Goal: Task Accomplishment & Management: Complete application form

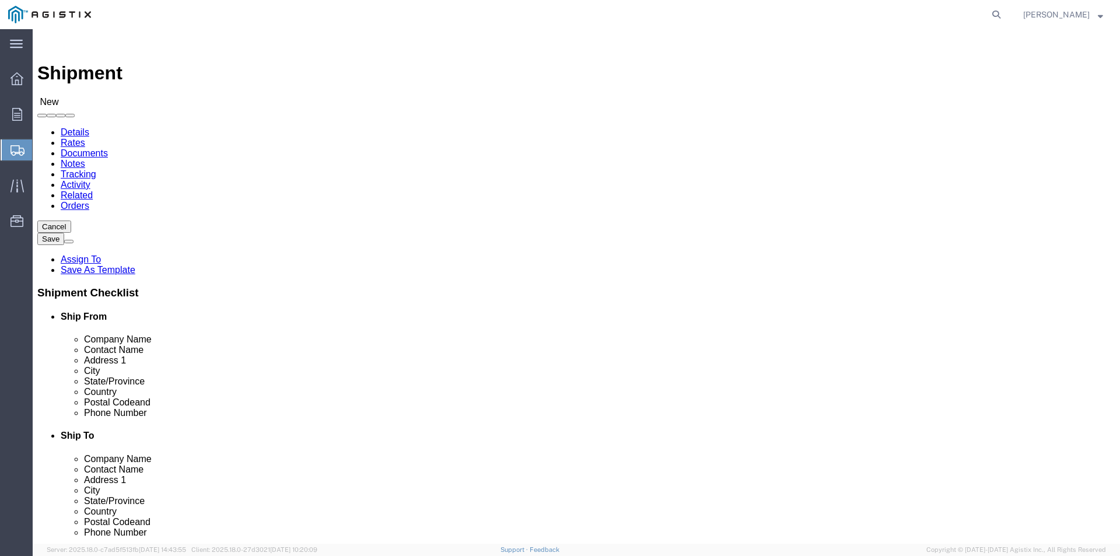
select select
click select "Select Oldcastle Precast Inc PG&E"
select select "9596"
click select "Select Oldcastle Precast Inc PG&E"
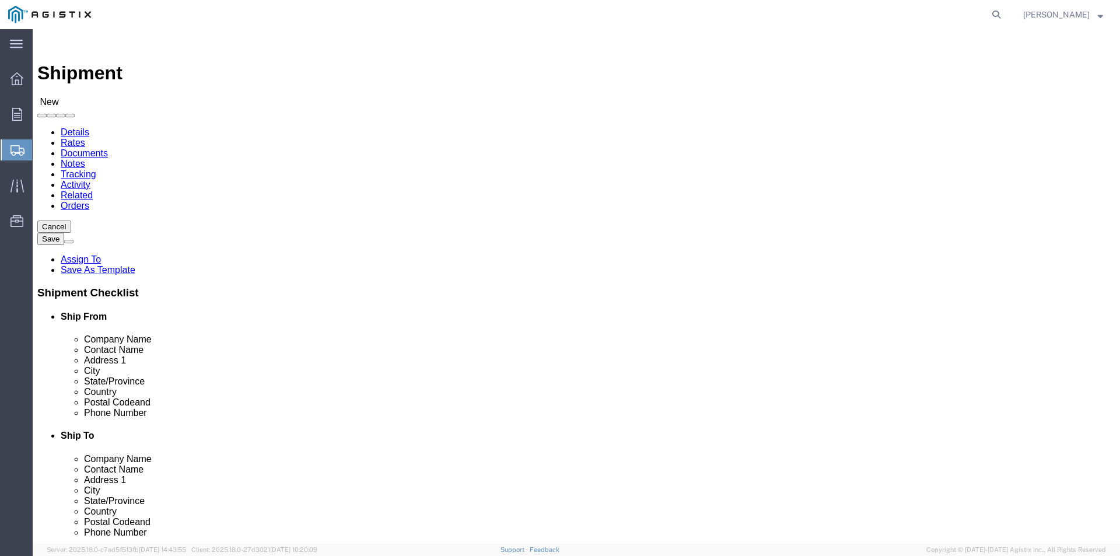
select select
click select "Select All Others [GEOGRAPHIC_DATA] [GEOGRAPHIC_DATA] [GEOGRAPHIC_DATA] [GEOGRA…"
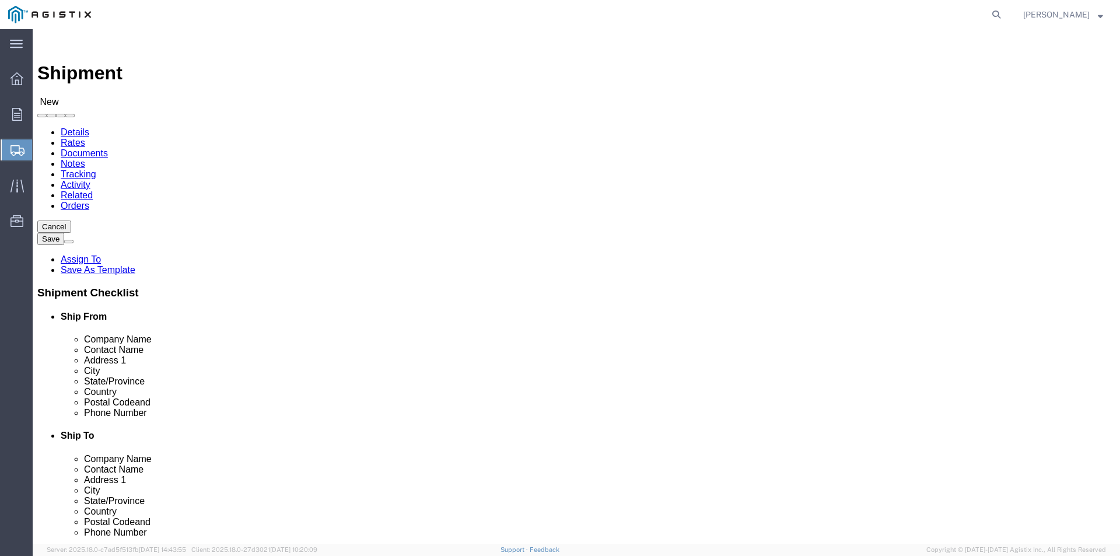
select select "23082"
click select "Select All Others [GEOGRAPHIC_DATA] [GEOGRAPHIC_DATA] [GEOGRAPHIC_DATA] [GEOGRA…"
drag, startPoint x: 395, startPoint y: 269, endPoint x: 357, endPoint y: 286, distance: 41.7
select select "MYPROFILE"
select select "CA"
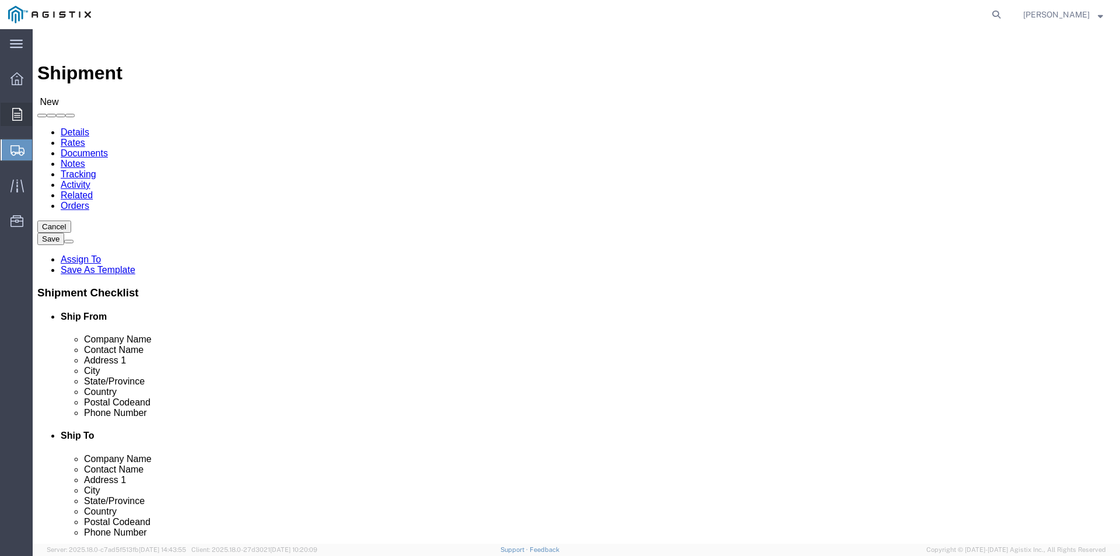
click at [15, 106] on div at bounding box center [17, 114] width 33 height 23
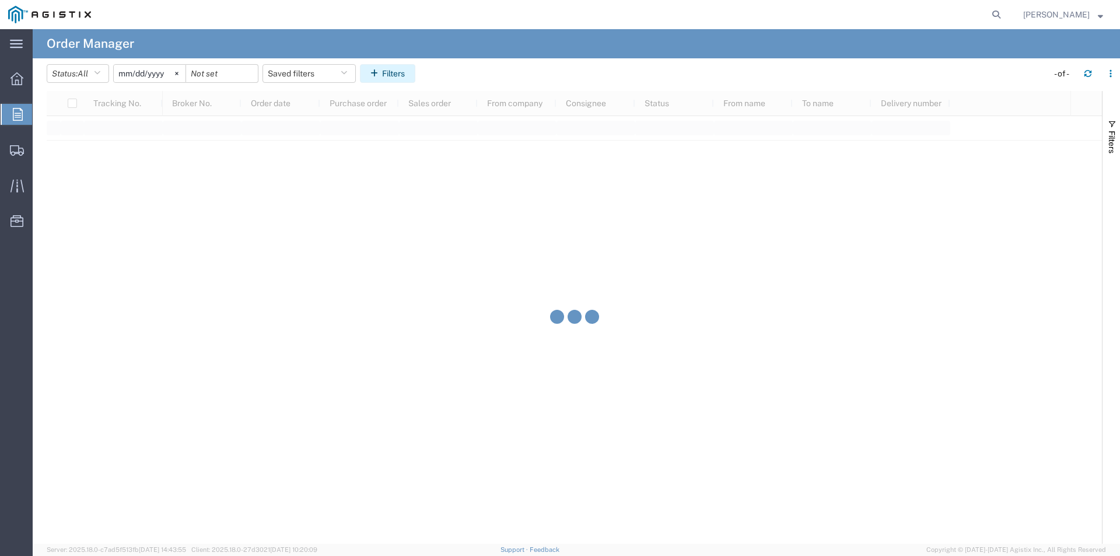
click at [403, 78] on button "Filters" at bounding box center [387, 73] width 55 height 19
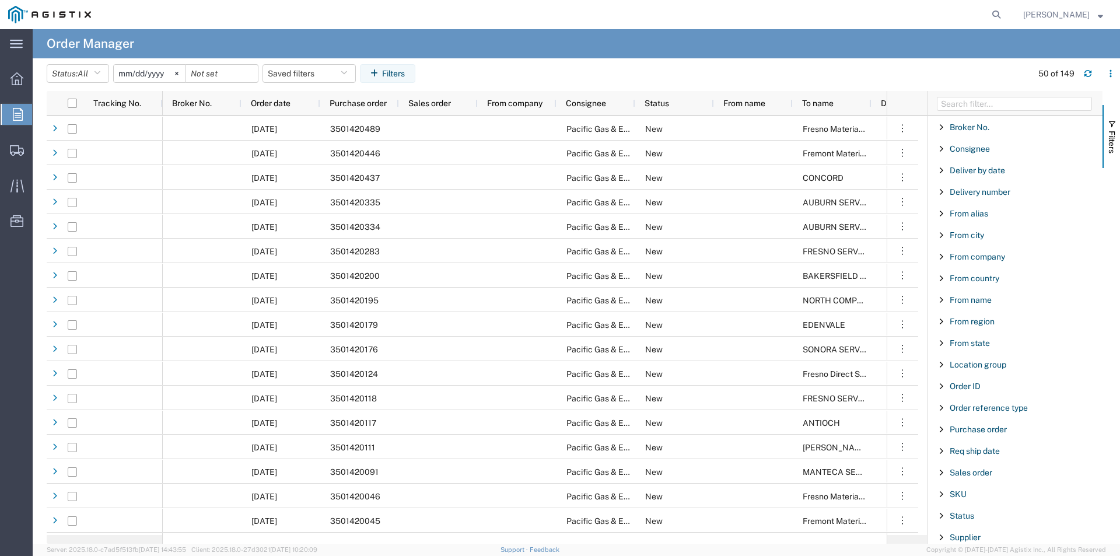
click at [966, 423] on div "Purchase order" at bounding box center [1014, 429] width 175 height 21
click at [974, 486] on div "starts with" at bounding box center [1018, 468] width 167 height 47
click at [982, 482] on input "Filter Value" at bounding box center [1018, 478] width 153 height 14
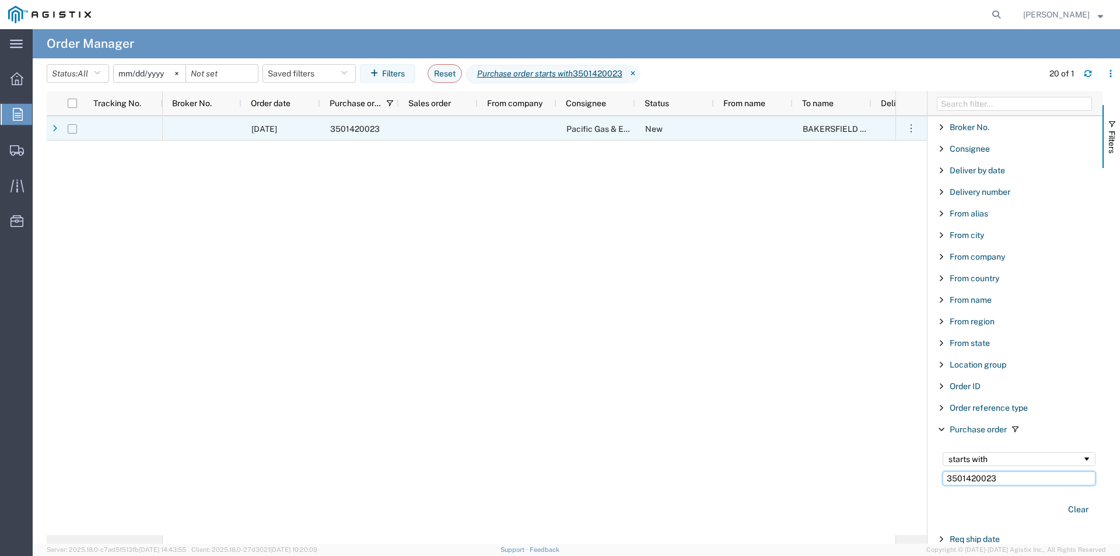
type input "3501420023"
click at [73, 130] on input "Press Space to toggle row selection (unchecked)" at bounding box center [72, 128] width 9 height 9
checkbox input "true"
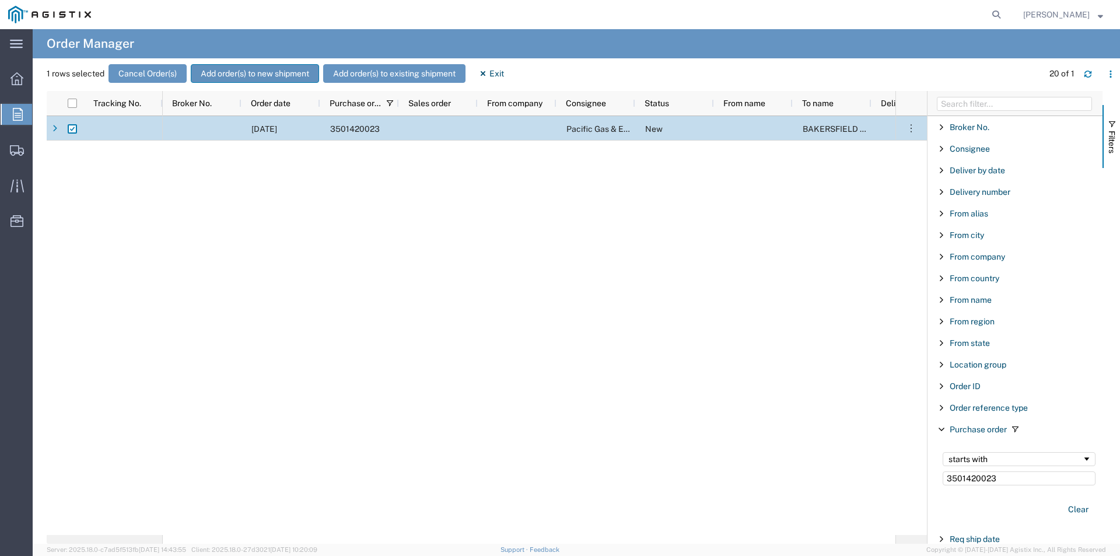
click at [243, 71] on button "Add order(s) to new shipment" at bounding box center [255, 73] width 128 height 19
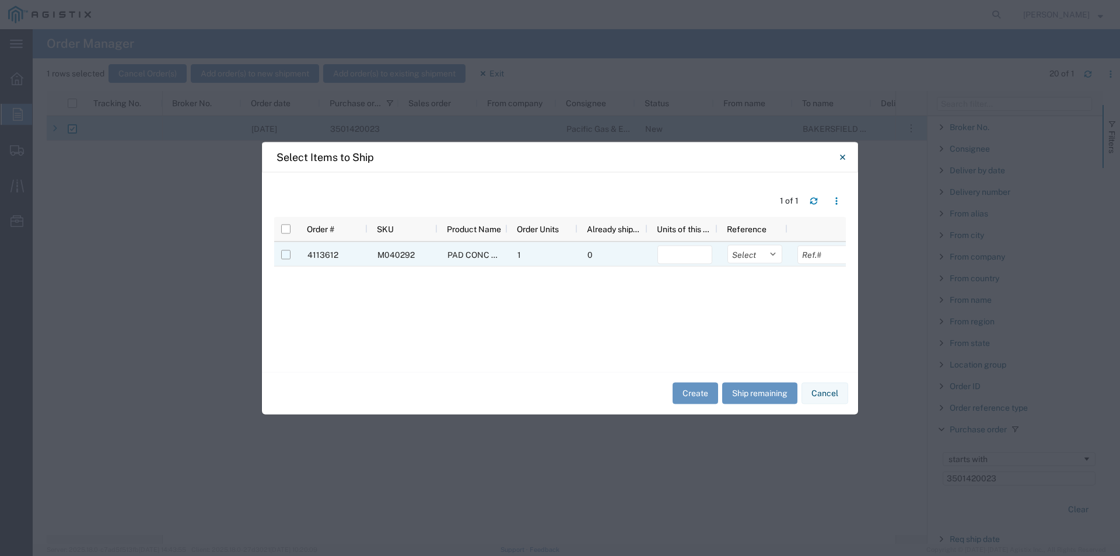
click at [287, 257] on input "Press Space to toggle row selection (unchecked)" at bounding box center [285, 254] width 9 height 9
checkbox input "true"
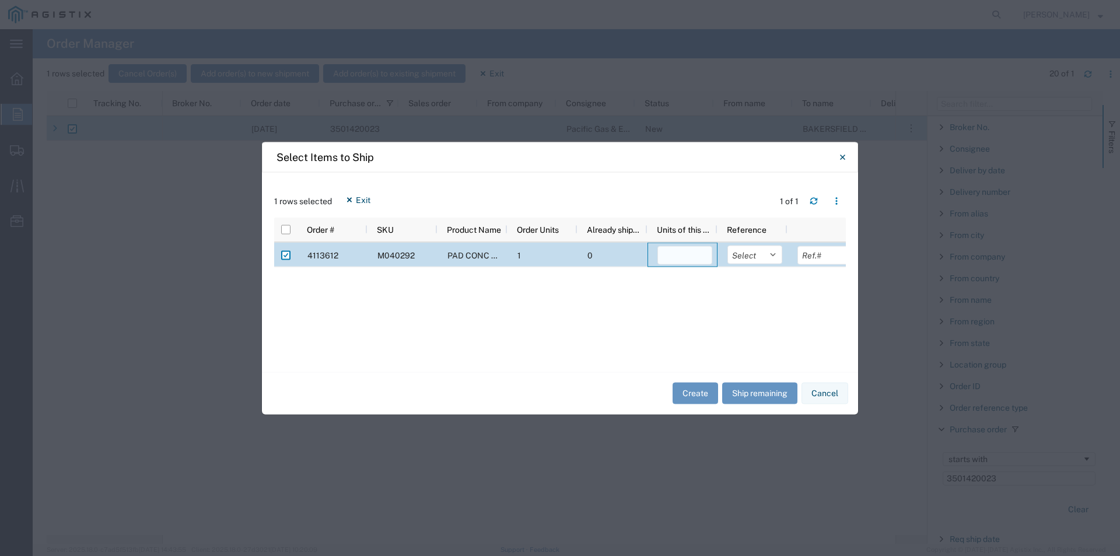
click at [685, 258] on input "number" at bounding box center [684, 255] width 55 height 19
type input "1"
click at [703, 388] on button "Create" at bounding box center [694, 394] width 45 height 22
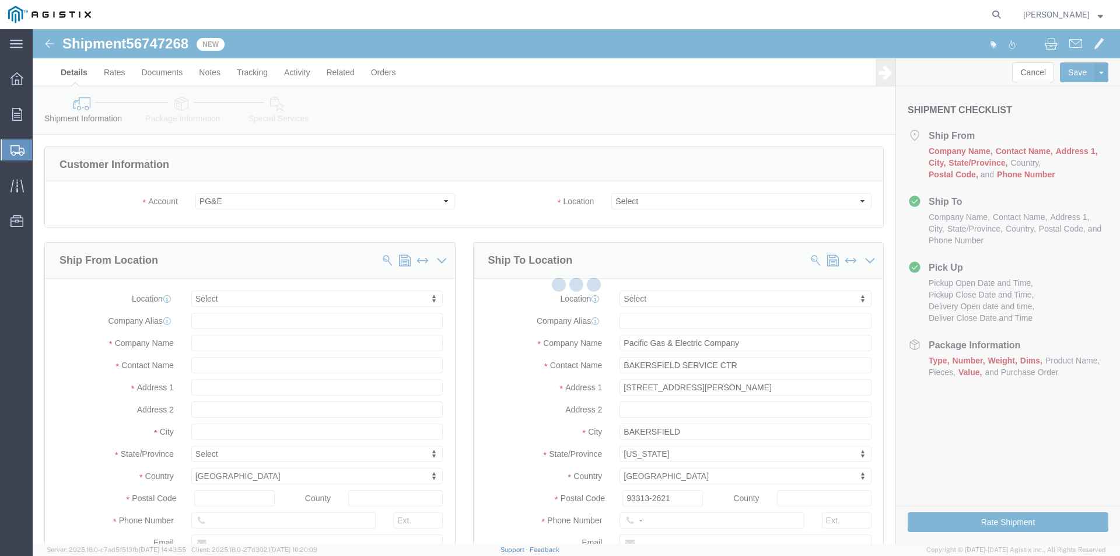
select select
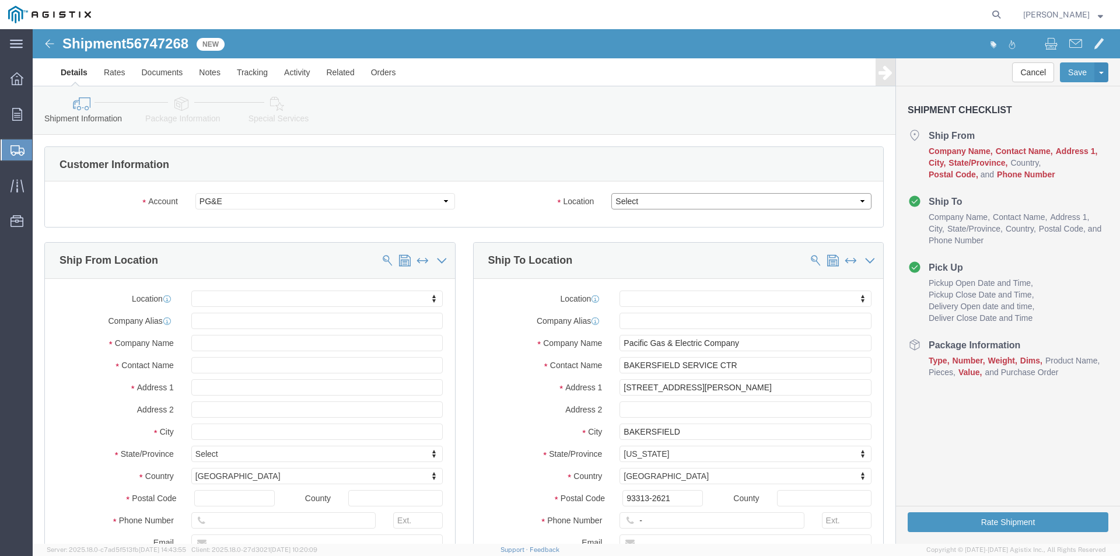
click select "Select All Others [GEOGRAPHIC_DATA] [GEOGRAPHIC_DATA] [GEOGRAPHIC_DATA] [GEOGRA…"
select select "23082"
click select "Select All Others [GEOGRAPHIC_DATA] [GEOGRAPHIC_DATA] [GEOGRAPHIC_DATA] [GEOGRA…"
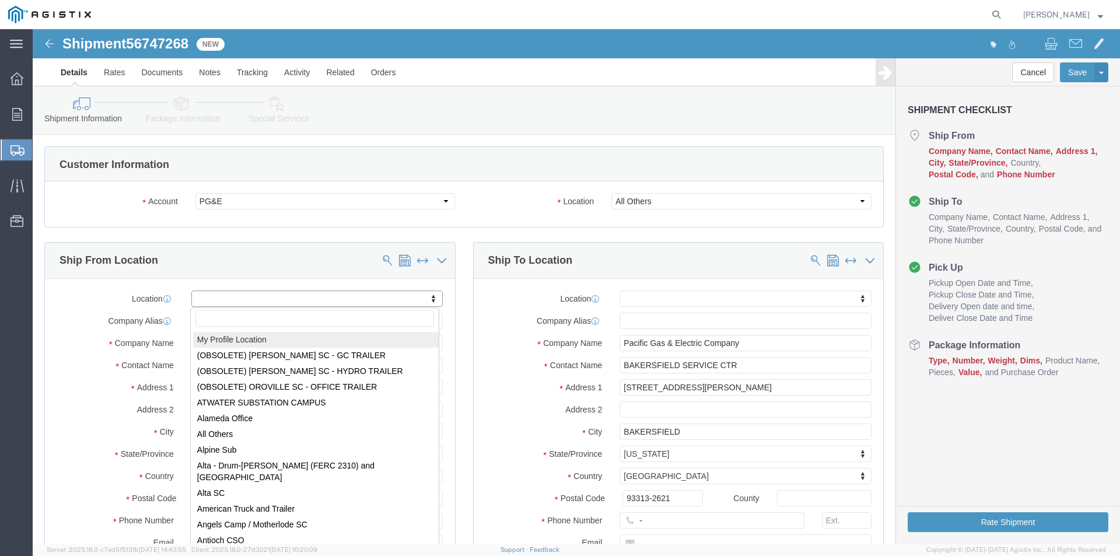
select select "MYPROFILE"
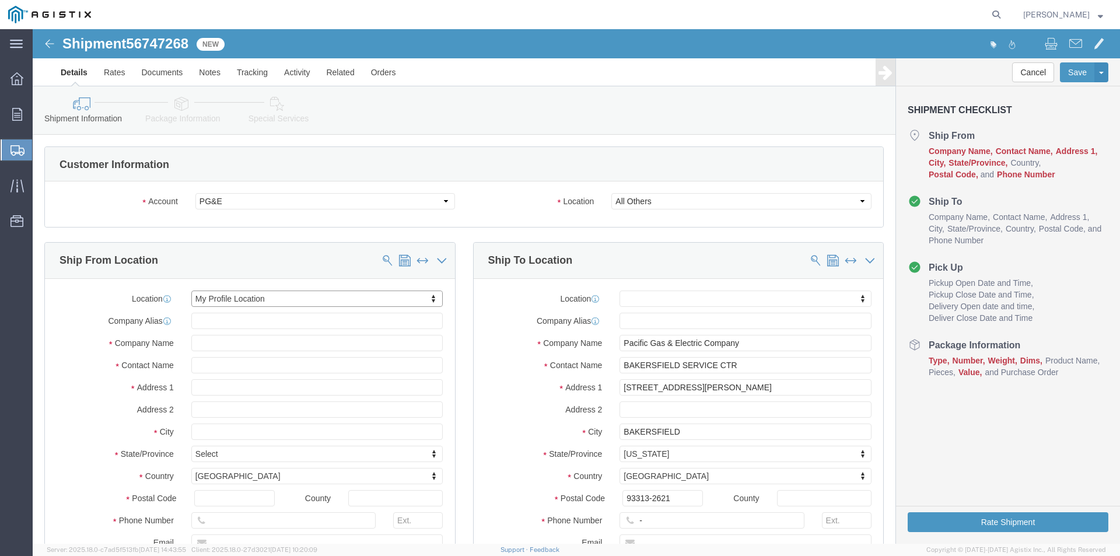
select select "CA"
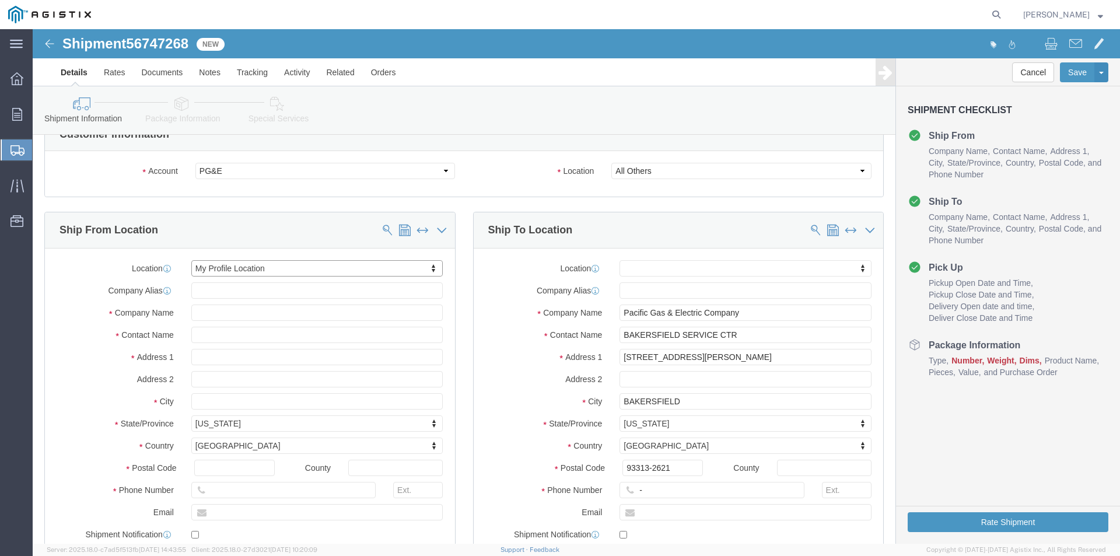
scroll to position [58, 0]
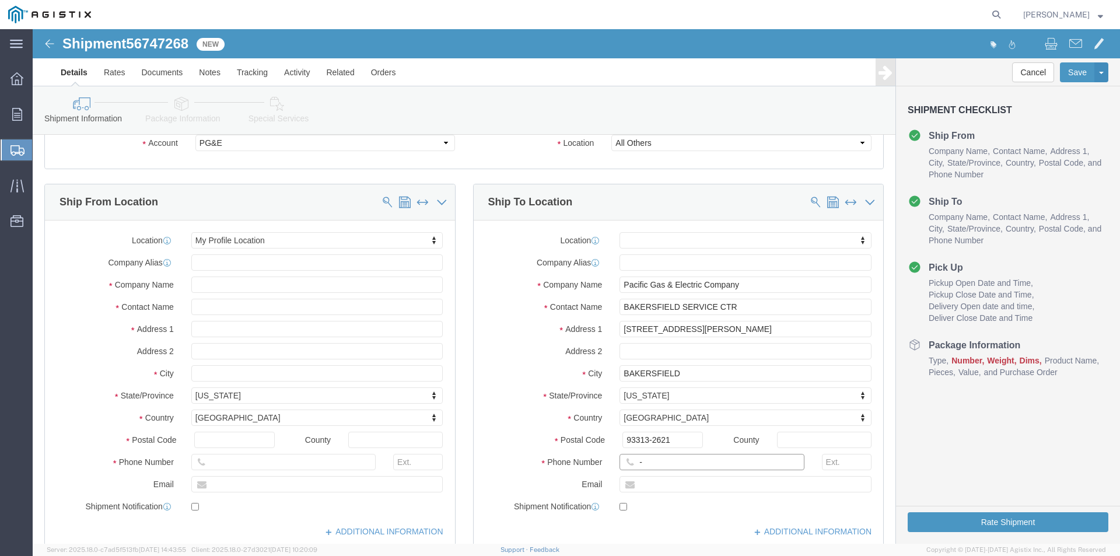
drag, startPoint x: 631, startPoint y: 429, endPoint x: 597, endPoint y: 439, distance: 35.1
click input "-"
click input "text"
type input "[PHONE_NUMBER]"
click label "Email"
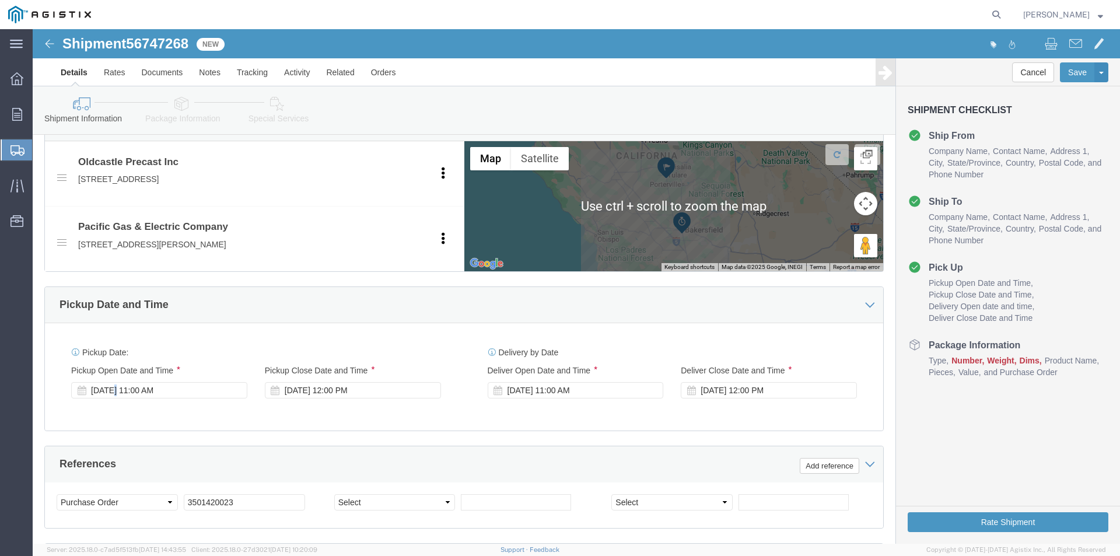
click div "[DATE] 11:00 AM"
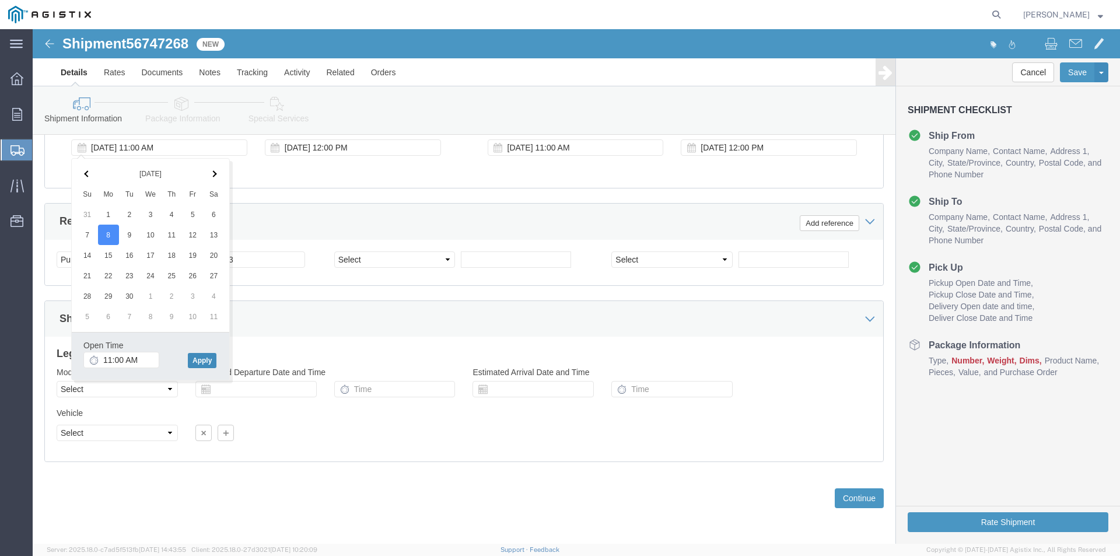
click button "Apply"
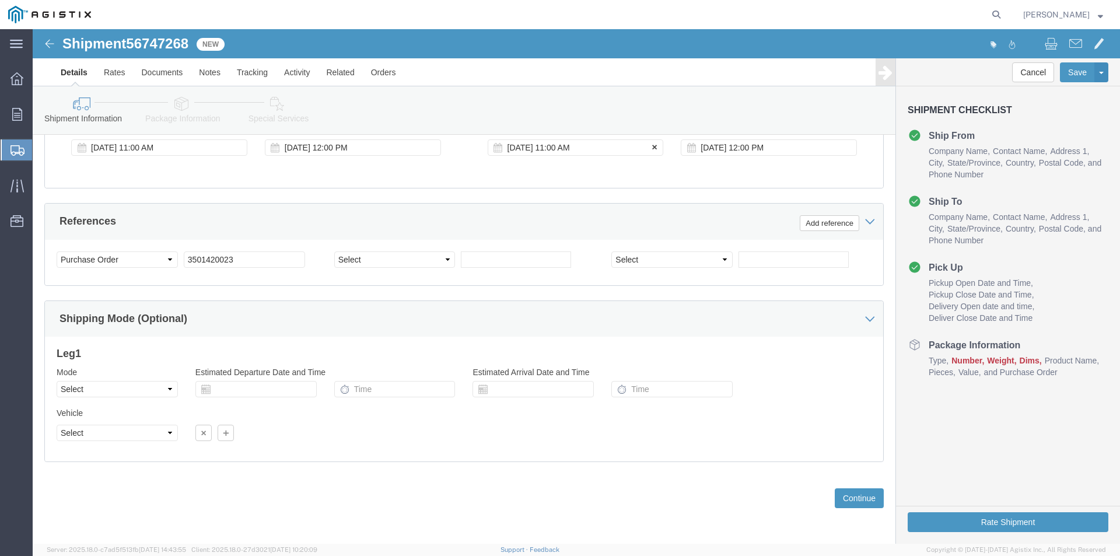
click div "[DATE] 11:00 AM"
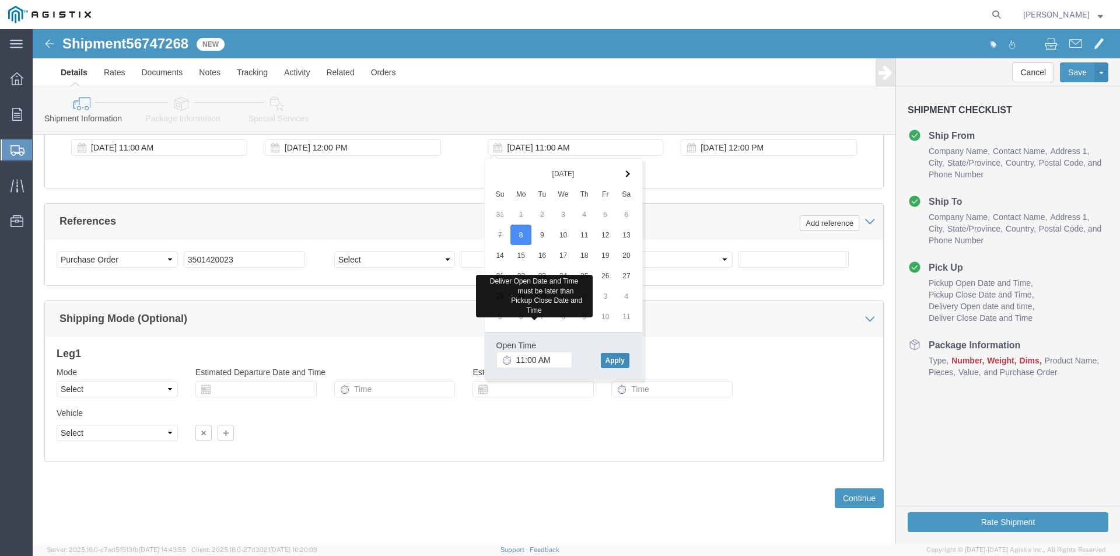
click button "Apply"
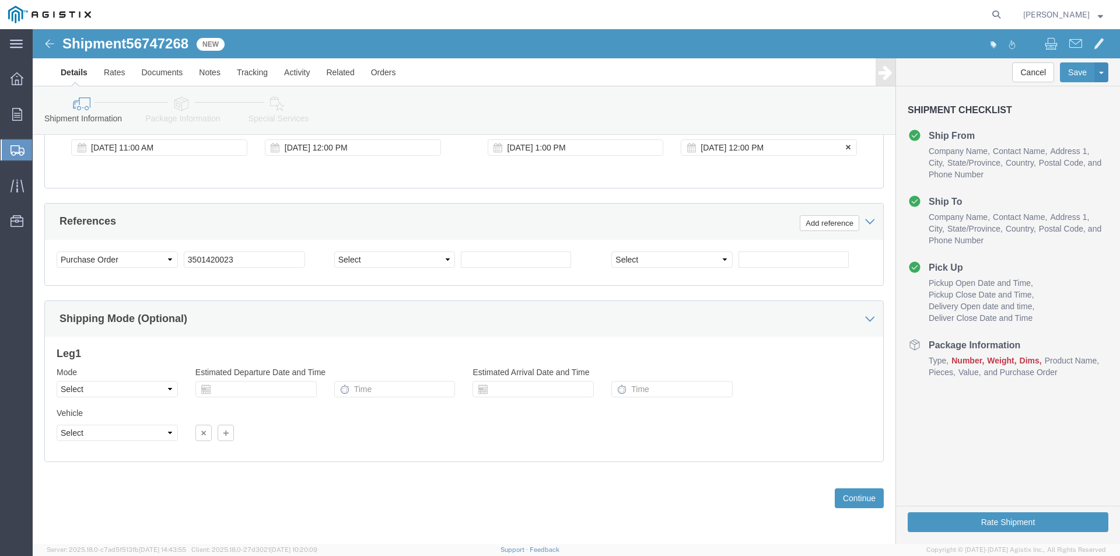
click div "[DATE] 12:00 PM"
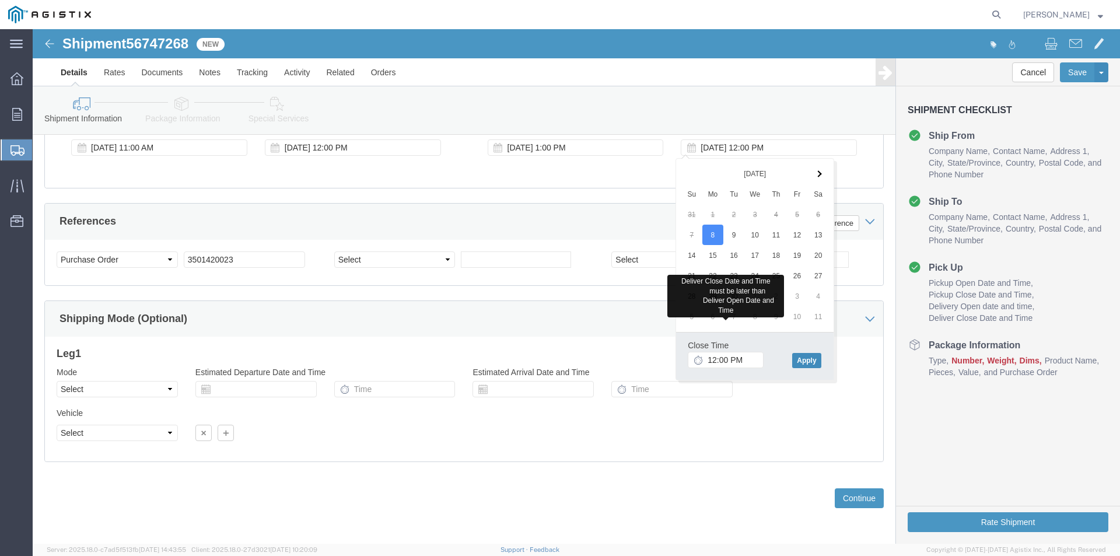
click button "Apply"
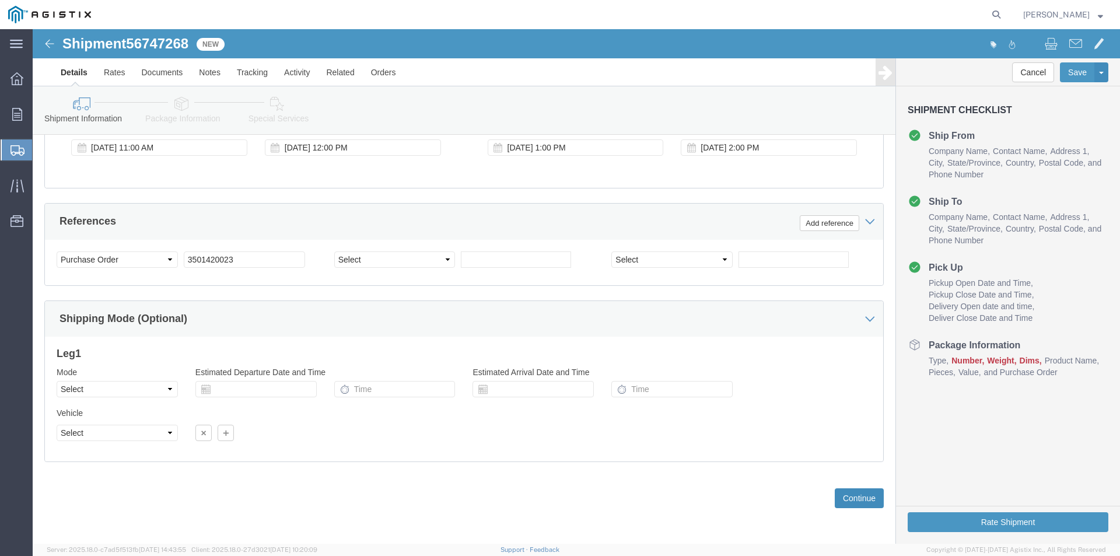
click button "Continue"
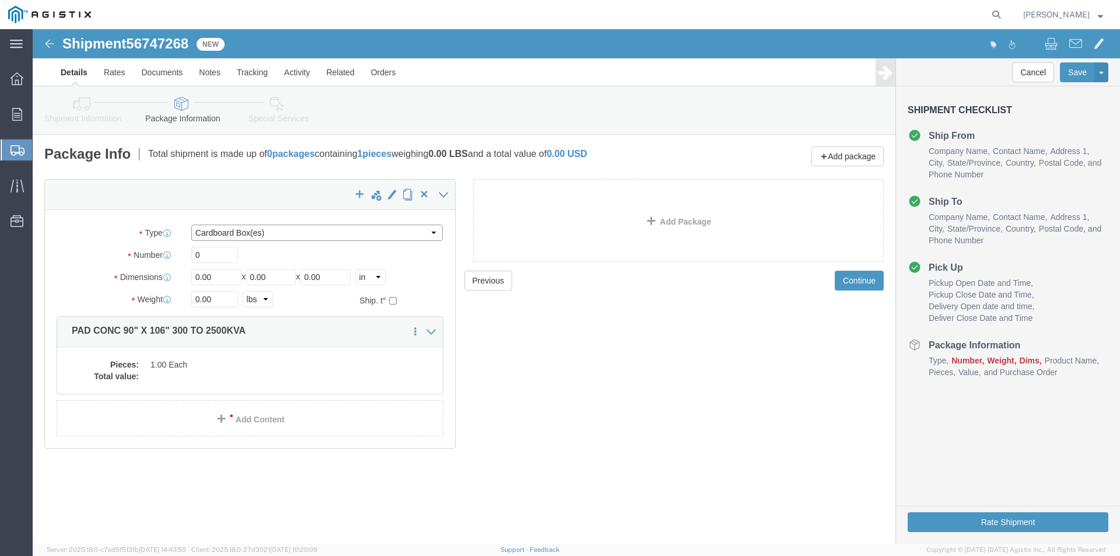
click select "Select Bulk Bundle(s) Cardboard Box(es) Carton(s) Crate(s) Drum(s) (Fiberboard)…"
select select "NKCR"
click select "Select Bulk Bundle(s) Cardboard Box(es) Carton(s) Crate(s) Drum(s) (Fiberboard)…"
click input "0"
type input "01"
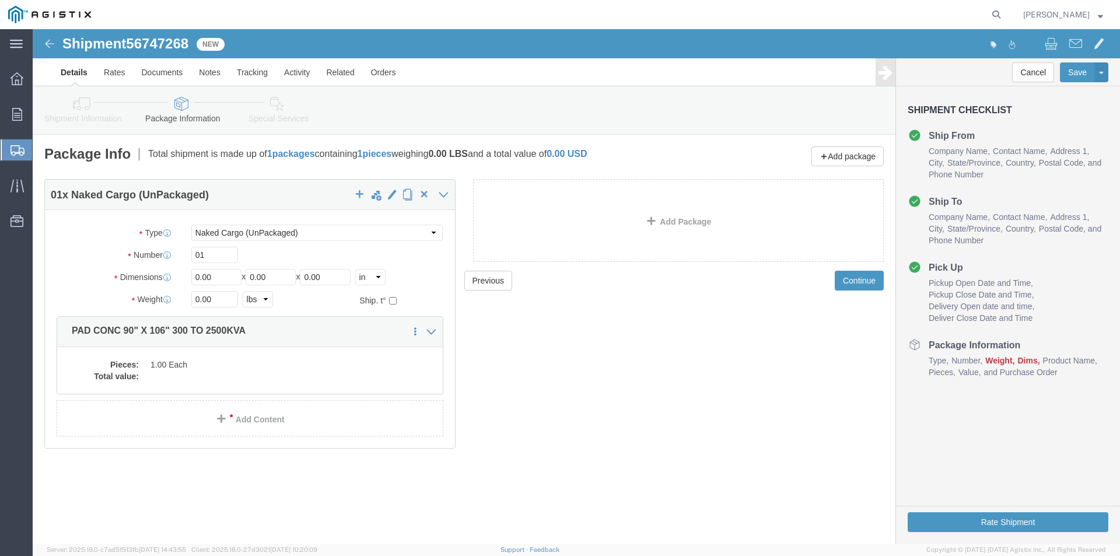
drag, startPoint x: 217, startPoint y: 188, endPoint x: 195, endPoint y: 219, distance: 37.7
click div "Package Type Select Bulk Bundle(s) Cardboard Box(es) Carton(s) Crate(s) Drum(s)…"
drag, startPoint x: 192, startPoint y: 250, endPoint x: 108, endPoint y: 252, distance: 84.6
click div "Dimensions Length 0.00 x Width 0.00 x Height 0.00 Select cm ft in"
type input "106"
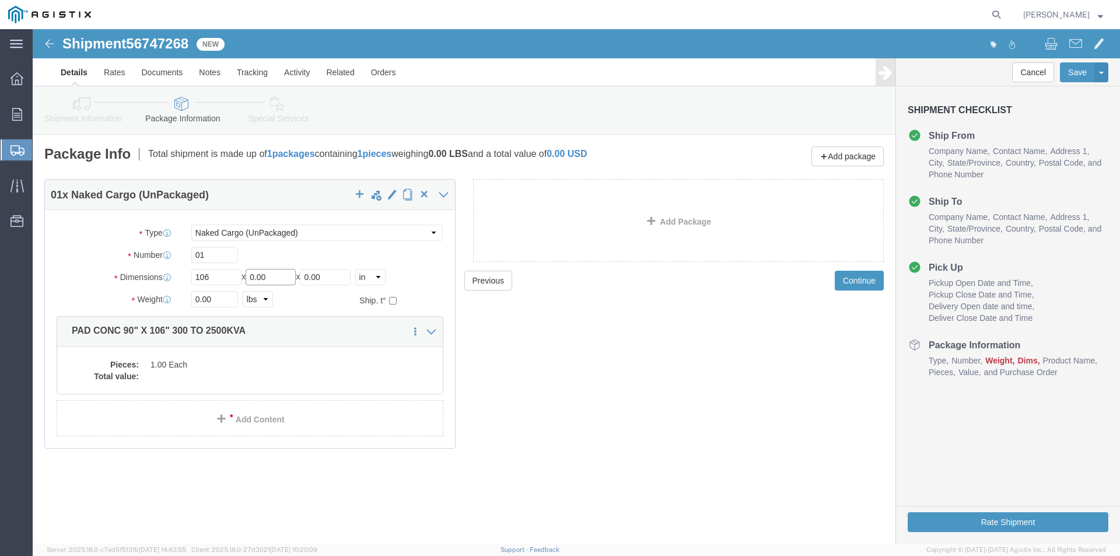
drag, startPoint x: 247, startPoint y: 247, endPoint x: 135, endPoint y: 247, distance: 112.5
click div "Dimensions Length 106 x Width 0.00 x Height 0.00 Select cm ft in"
type input "90"
drag, startPoint x: 301, startPoint y: 248, endPoint x: 198, endPoint y: 249, distance: 103.2
click div "Length 106 x Width 90 x Height 0.00 Select cm ft in"
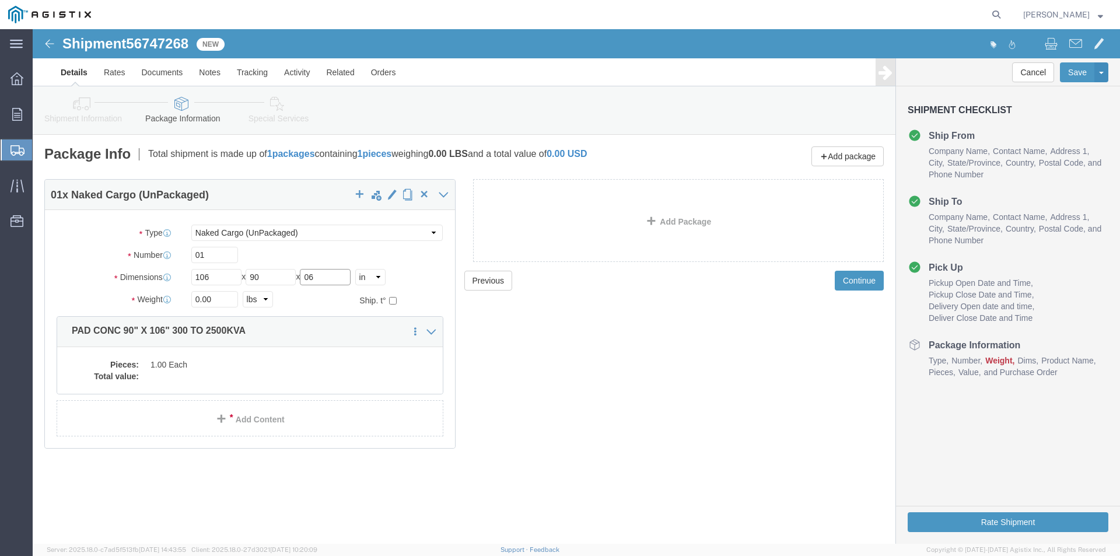
type input "06"
drag, startPoint x: 192, startPoint y: 272, endPoint x: 110, endPoint y: 261, distance: 82.5
click div "Package Type Select Bulk Bundle(s) Cardboard Box(es) Carton(s) Crate(s) Drum(s)…"
type input "4700"
click dd "1.00 Each"
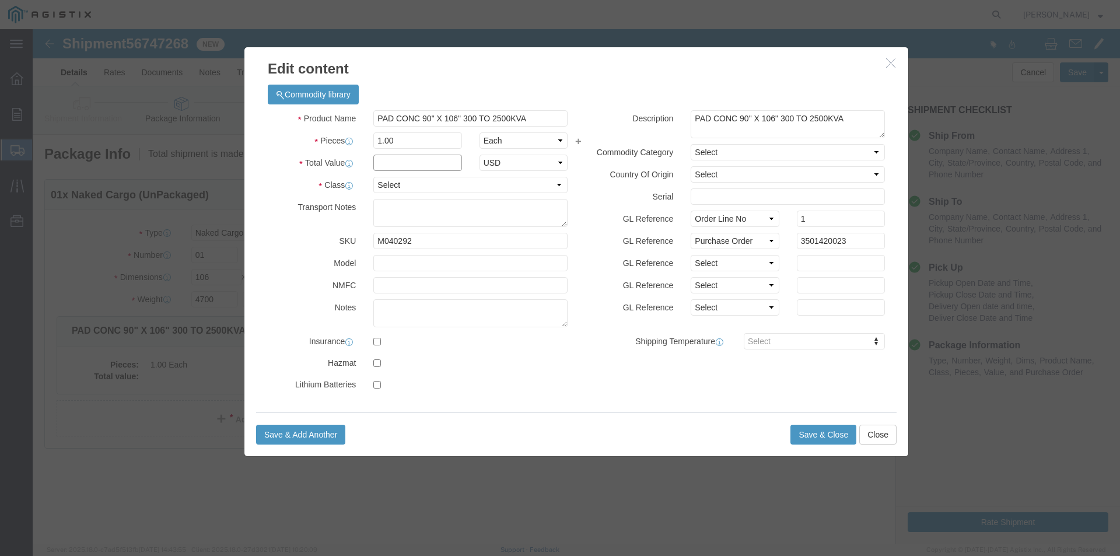
click input "text"
type input "1"
drag, startPoint x: 258, startPoint y: 145, endPoint x: 295, endPoint y: 153, distance: 37.6
click div "Product Name PAD CONC 90" X 106" 300 TO 2500KVA Pieces 1.00 Select Bag Barrels …"
click select "Select 50 55 60 65 70 85 92.5 100 125 175 250 300 400"
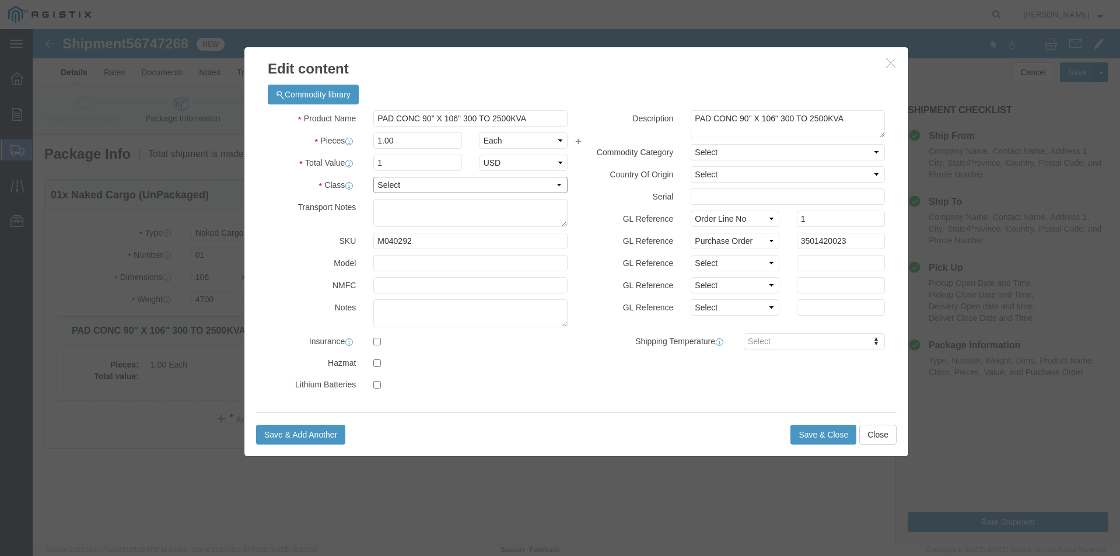
select select "55"
click select "Select 50 55 60 65 70 85 92.5 100 125 175 250 300 400"
click button "Save & Close"
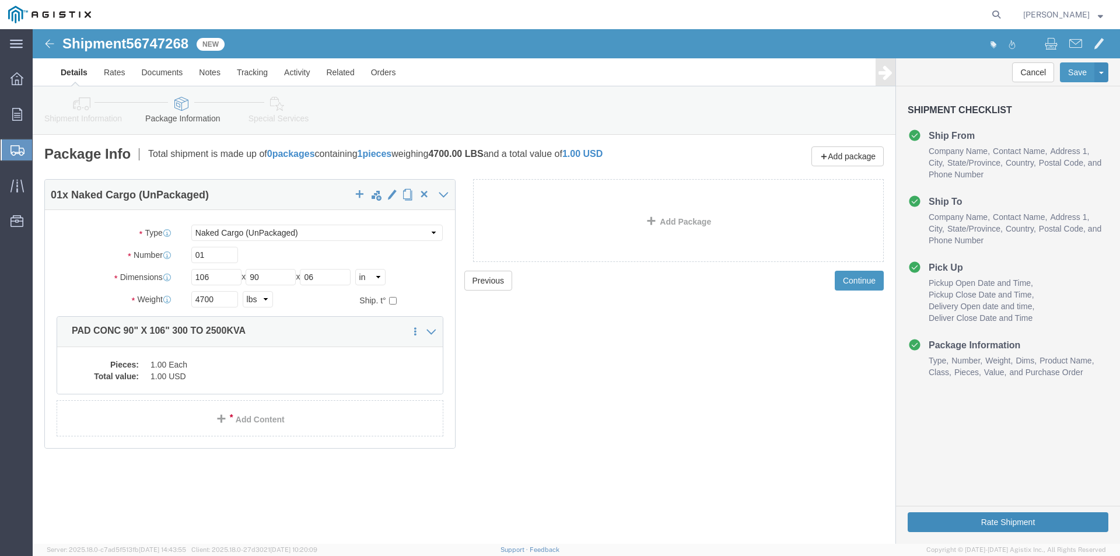
click button "Rate Shipment"
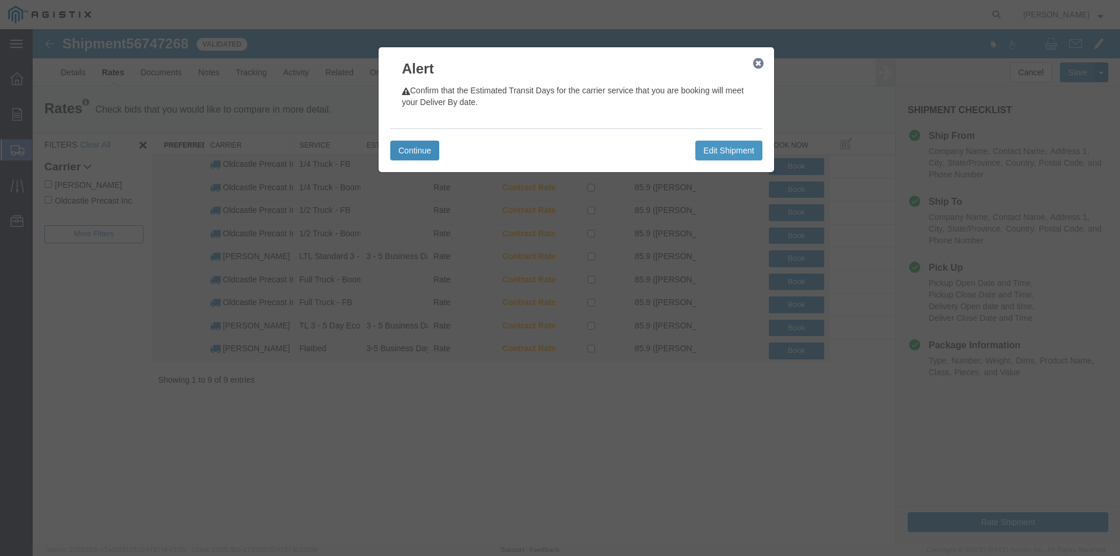
click at [418, 155] on button "Continue" at bounding box center [414, 151] width 49 height 20
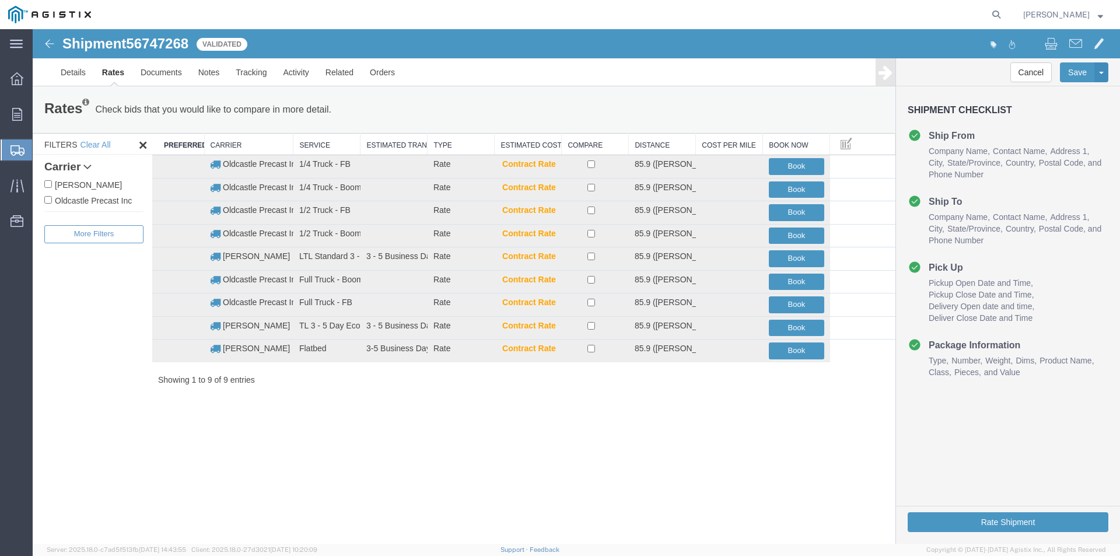
click at [109, 201] on label "Oldcastle Precast Inc" at bounding box center [93, 200] width 99 height 13
click at [52, 201] on input "Oldcastle Precast Inc" at bounding box center [48, 200] width 8 height 8
checkbox input "true"
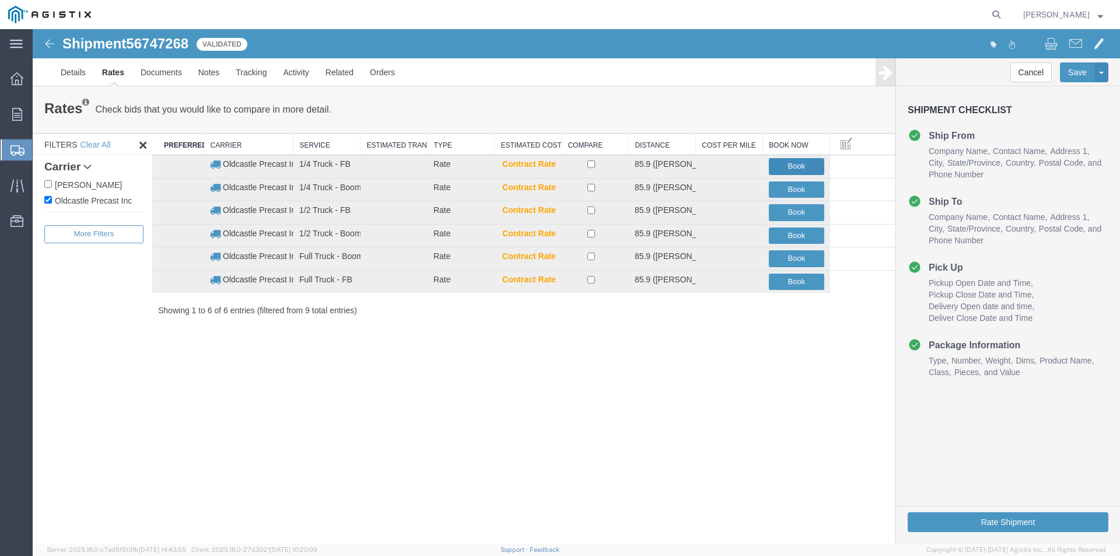
drag, startPoint x: 782, startPoint y: 164, endPoint x: 594, endPoint y: 149, distance: 188.4
click at [597, 129] on div "Rates Check bids that you would like to compare in more detail. Compare Filter …" at bounding box center [464, 206] width 862 height 241
click at [809, 190] on button "Book" at bounding box center [796, 189] width 55 height 17
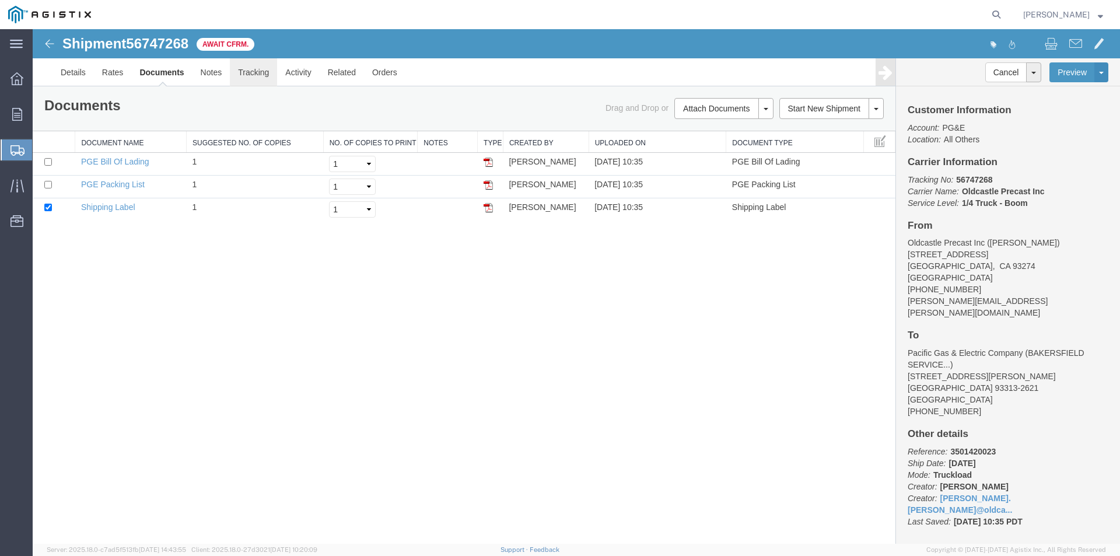
click at [262, 66] on link "Tracking" at bounding box center [253, 72] width 47 height 28
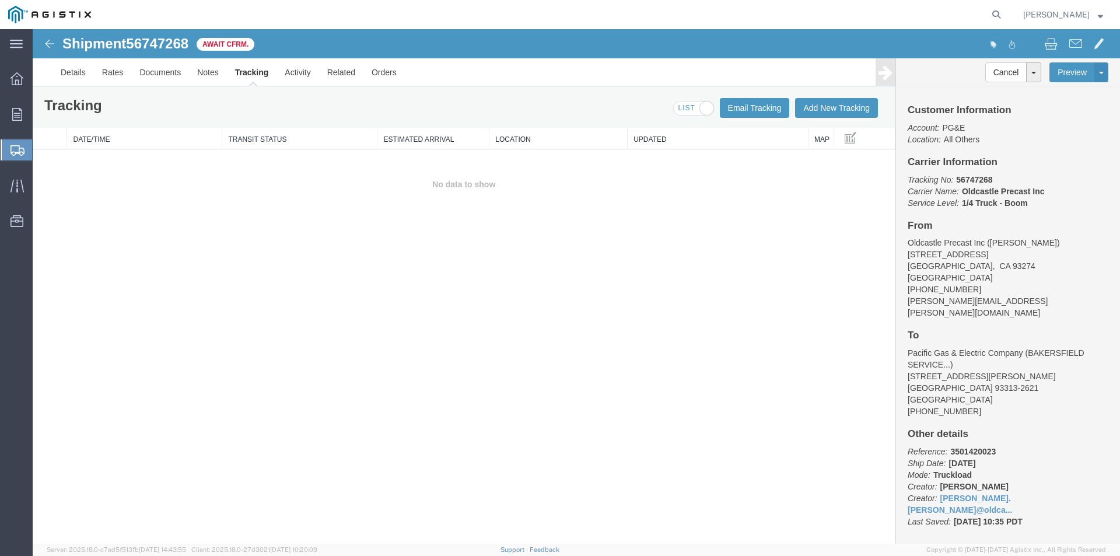
click at [836, 119] on div "Tracking Email Tracking Add New Tracking Tracking Map" at bounding box center [464, 106] width 862 height 41
click at [837, 117] on button "Add New Tracking" at bounding box center [836, 108] width 83 height 20
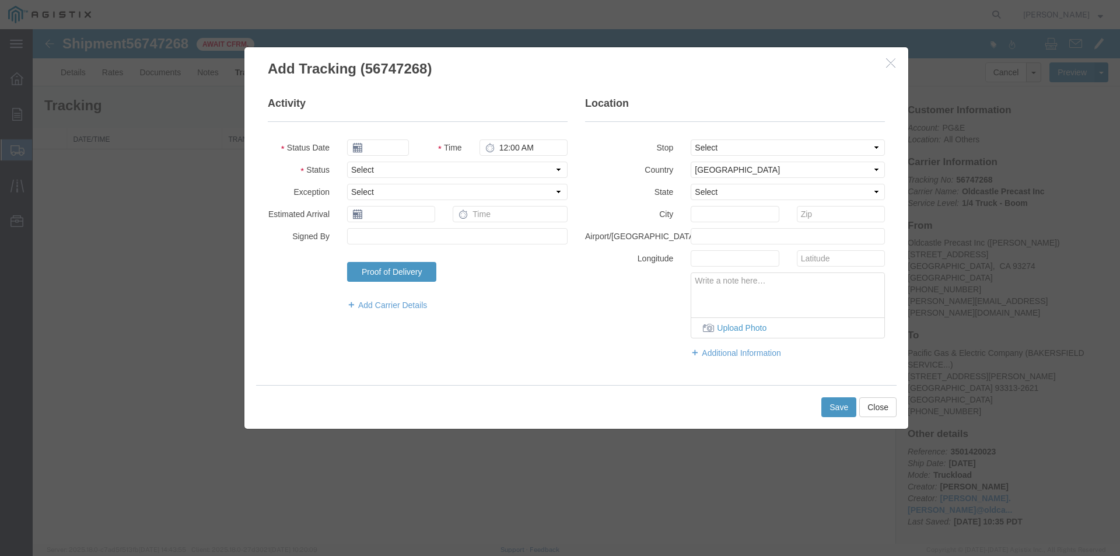
type input "[DATE]"
type input "11:00 AM"
click at [377, 169] on select "Select Arrival Notice Available Arrival Notice Imported Arrive at Delivery Loca…" at bounding box center [457, 170] width 220 height 16
select select "DELIVRED"
click at [347, 162] on select "Select Arrival Notice Available Arrival Notice Imported Arrive at Delivery Loca…" at bounding box center [457, 170] width 220 height 16
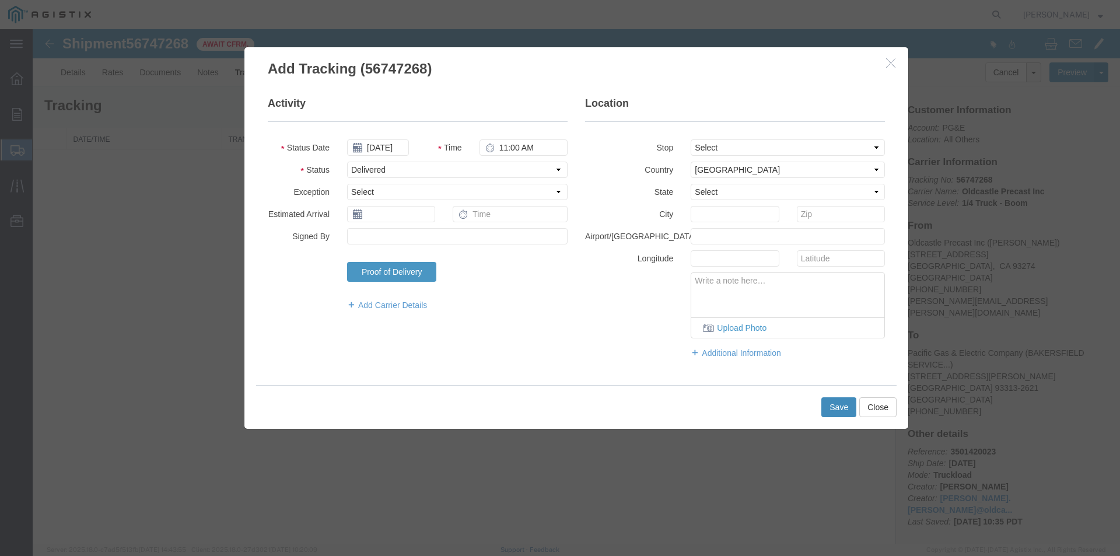
click at [824, 405] on button "Save" at bounding box center [838, 407] width 35 height 20
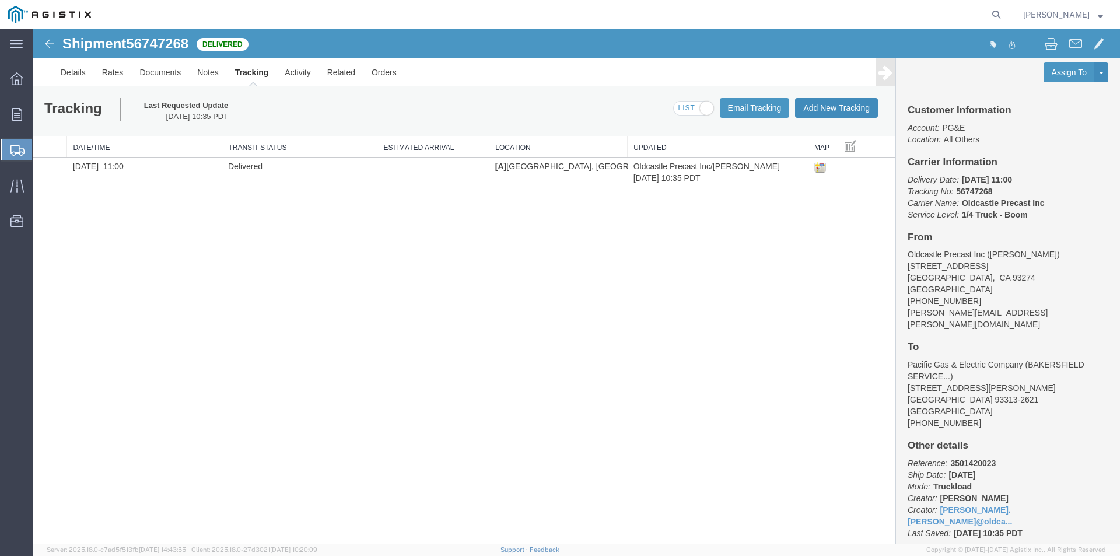
click at [809, 107] on button "Add New Tracking" at bounding box center [836, 108] width 83 height 20
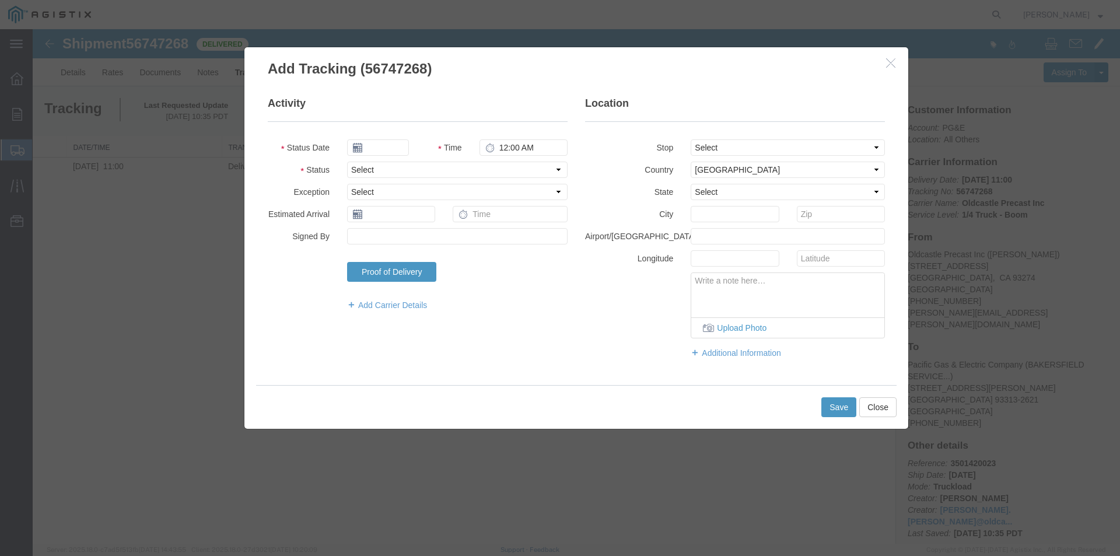
type input "[DATE]"
type input "11:00 AM"
click at [874, 412] on button "Close" at bounding box center [877, 407] width 37 height 20
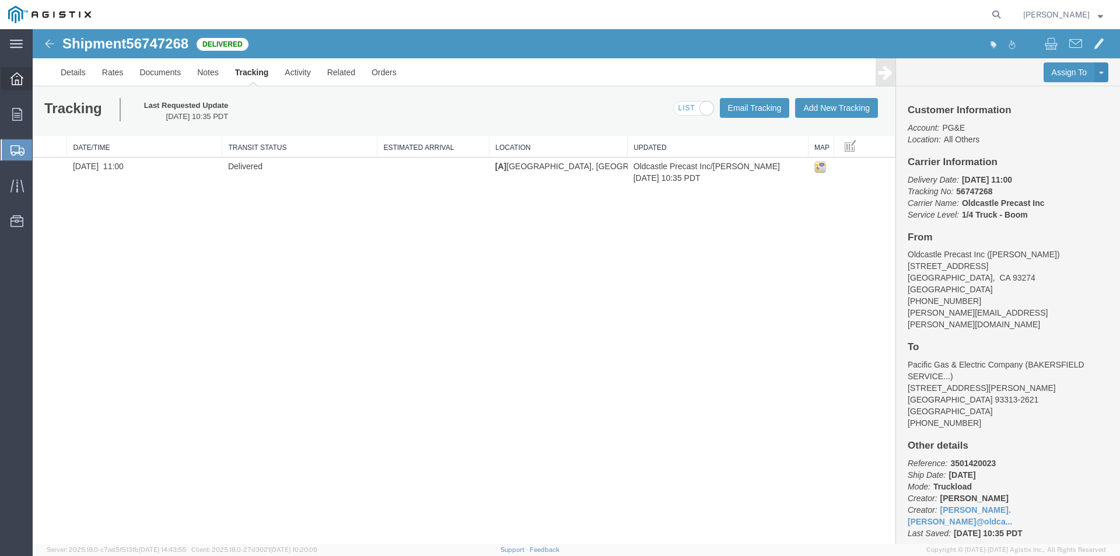
click at [15, 86] on div at bounding box center [17, 78] width 33 height 23
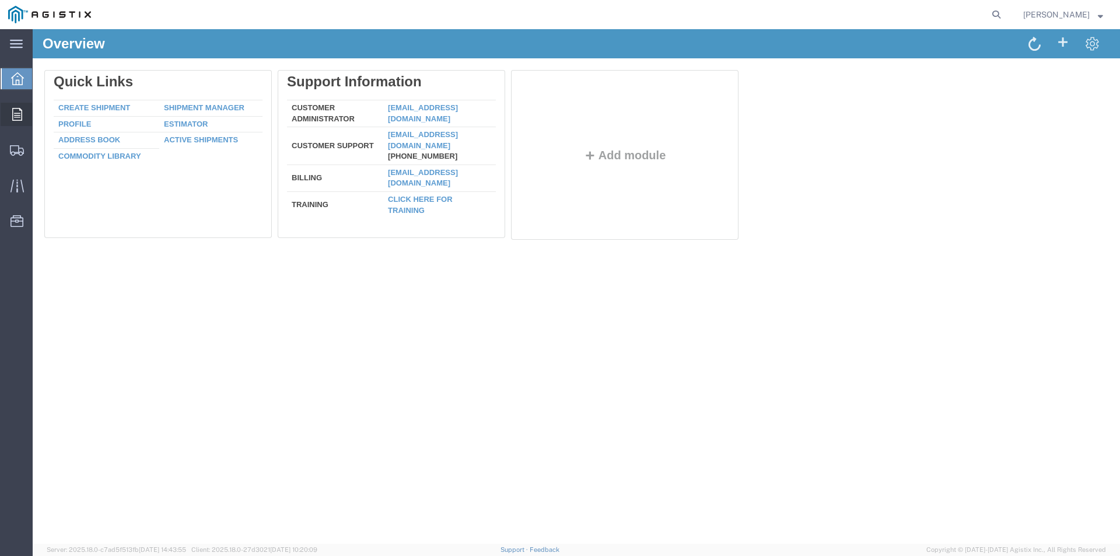
click at [20, 115] on icon at bounding box center [17, 114] width 10 height 13
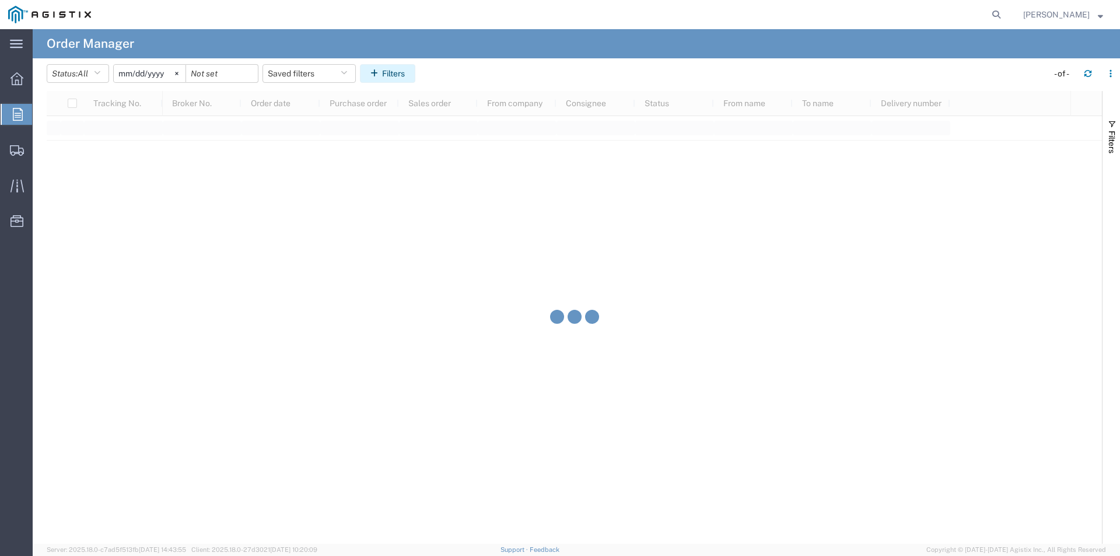
click at [400, 70] on button "Filters" at bounding box center [387, 73] width 55 height 19
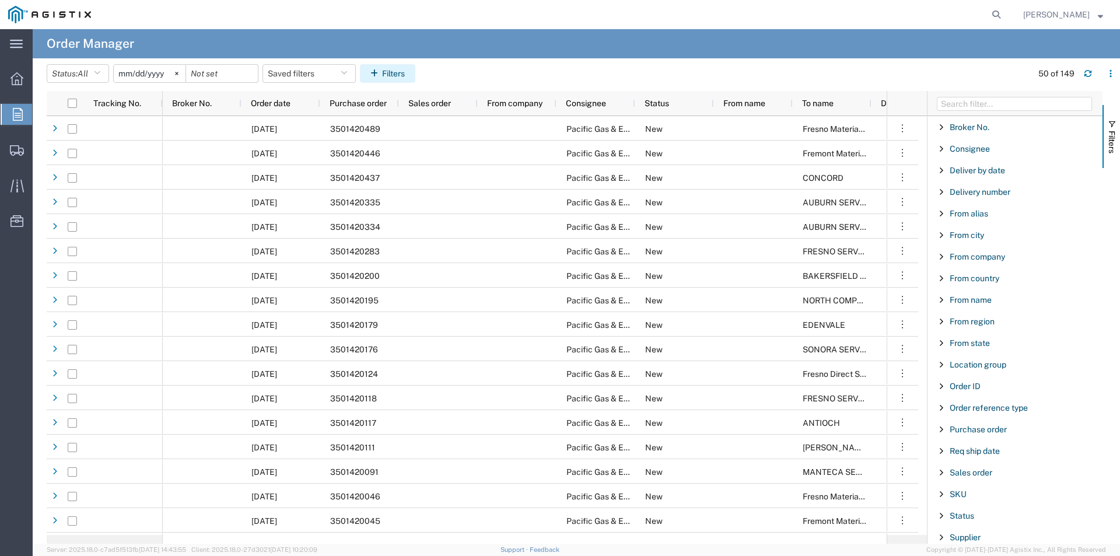
click at [413, 76] on button "Filters" at bounding box center [387, 73] width 55 height 19
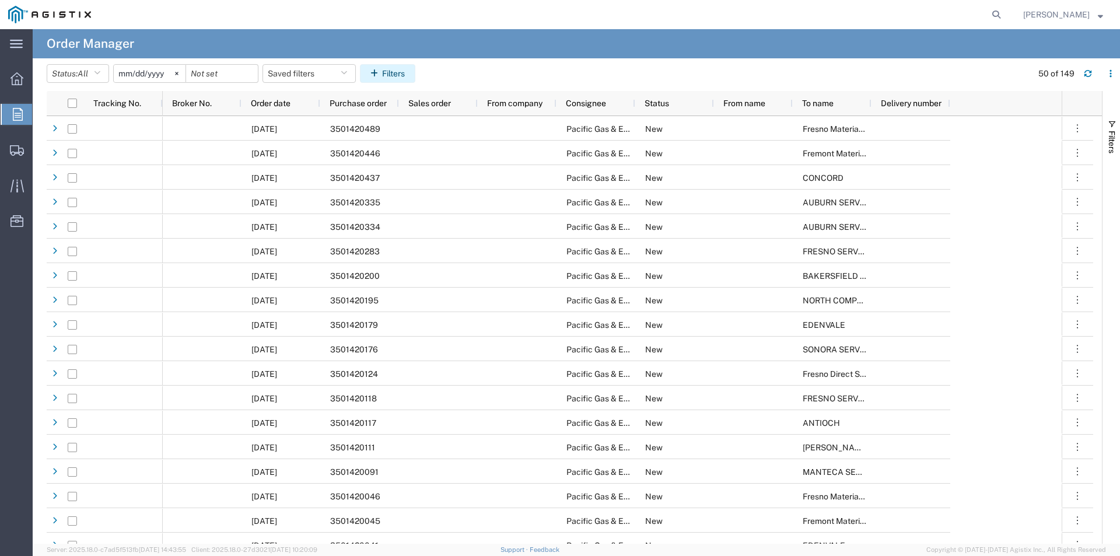
click at [394, 72] on button "Filters" at bounding box center [387, 73] width 55 height 19
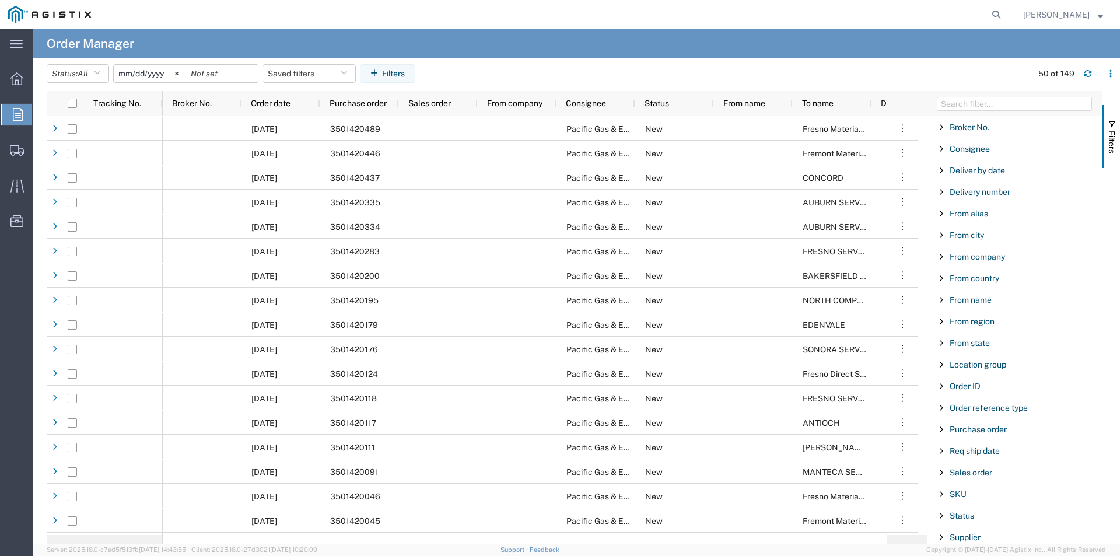
click at [967, 430] on span "Purchase order" at bounding box center [977, 429] width 57 height 9
click at [990, 482] on input "Filter Value" at bounding box center [1018, 478] width 153 height 14
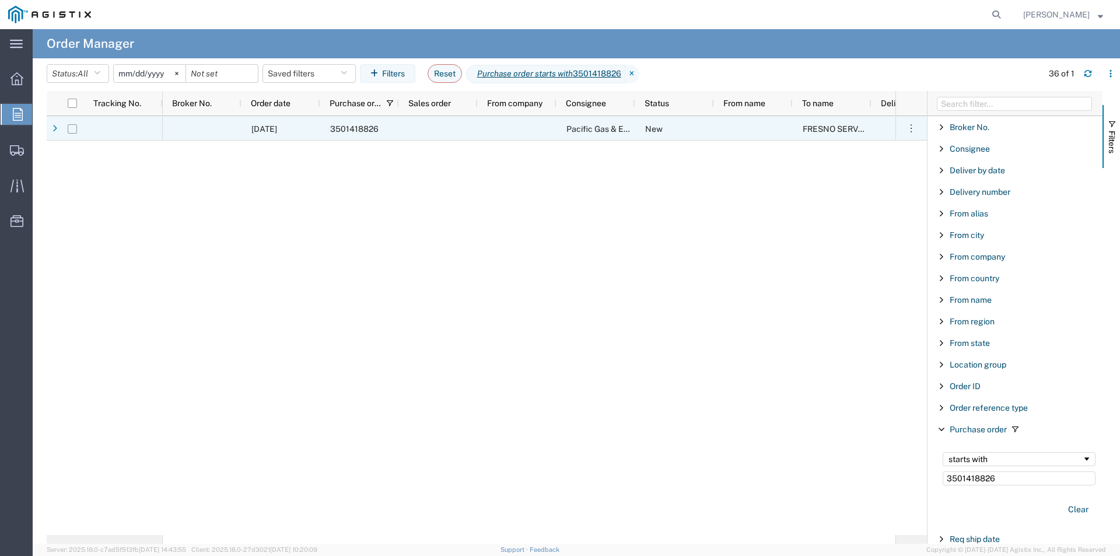
type input "3501418826"
click at [74, 128] on input "Press Space to toggle row selection (unchecked)" at bounding box center [72, 128] width 9 height 9
checkbox input "true"
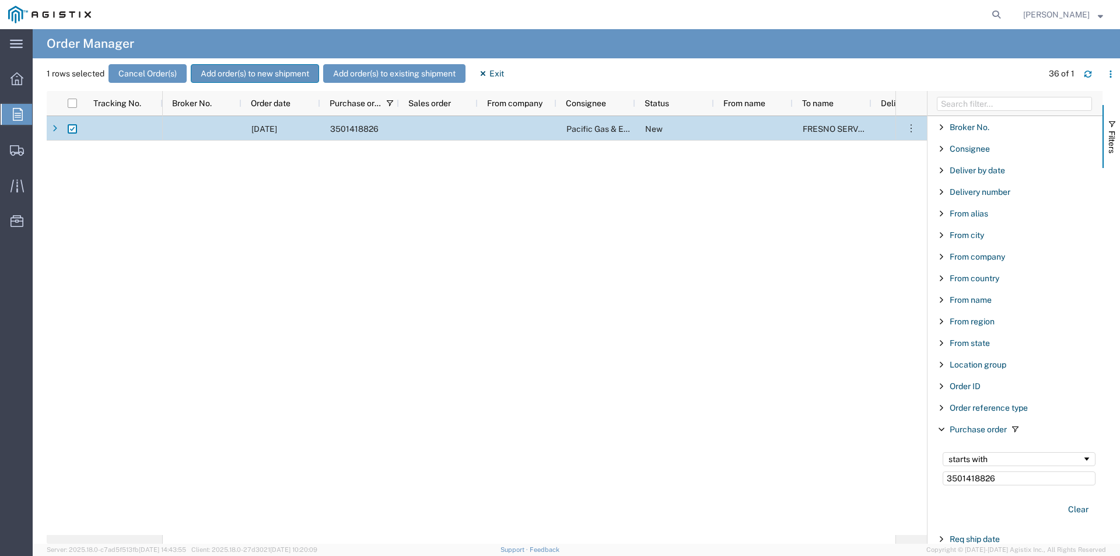
click at [255, 74] on button "Add order(s) to new shipment" at bounding box center [255, 73] width 128 height 19
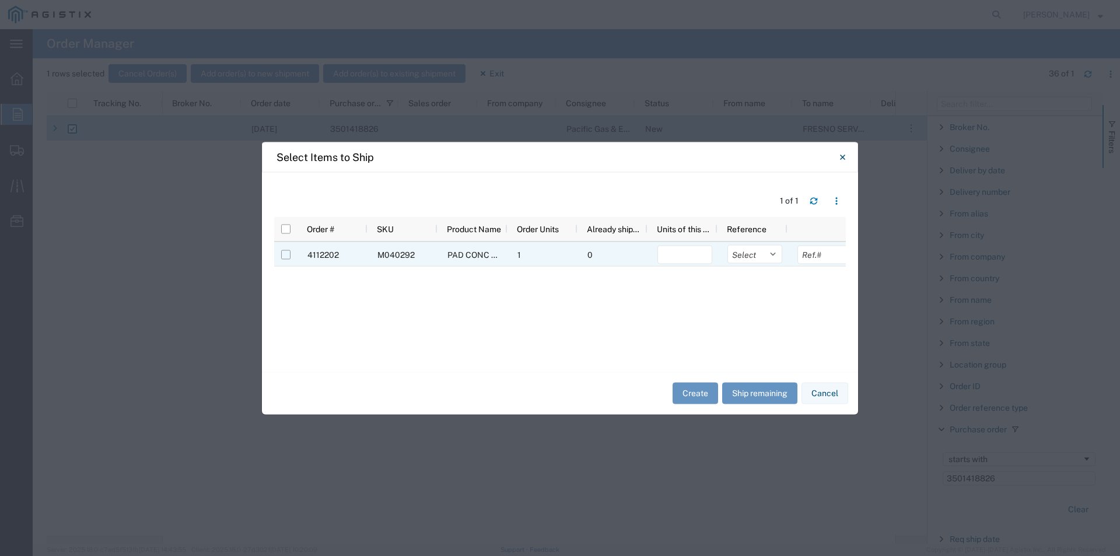
click at [284, 254] on input "Press Space to toggle row selection (unchecked)" at bounding box center [285, 254] width 9 height 9
checkbox input "true"
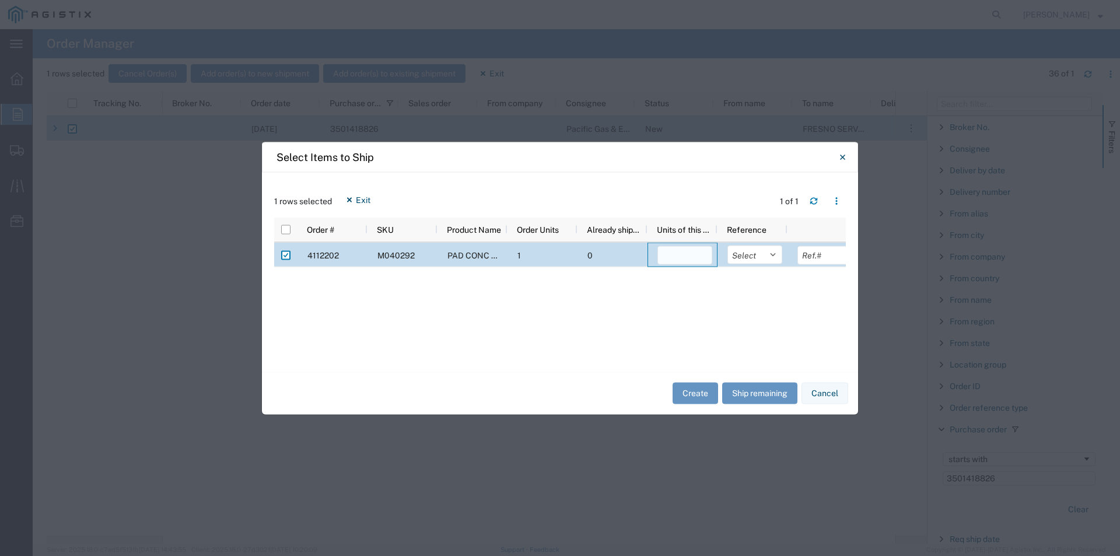
click at [688, 249] on input "number" at bounding box center [684, 255] width 55 height 19
type input "1"
click at [699, 390] on button "Create" at bounding box center [694, 394] width 45 height 22
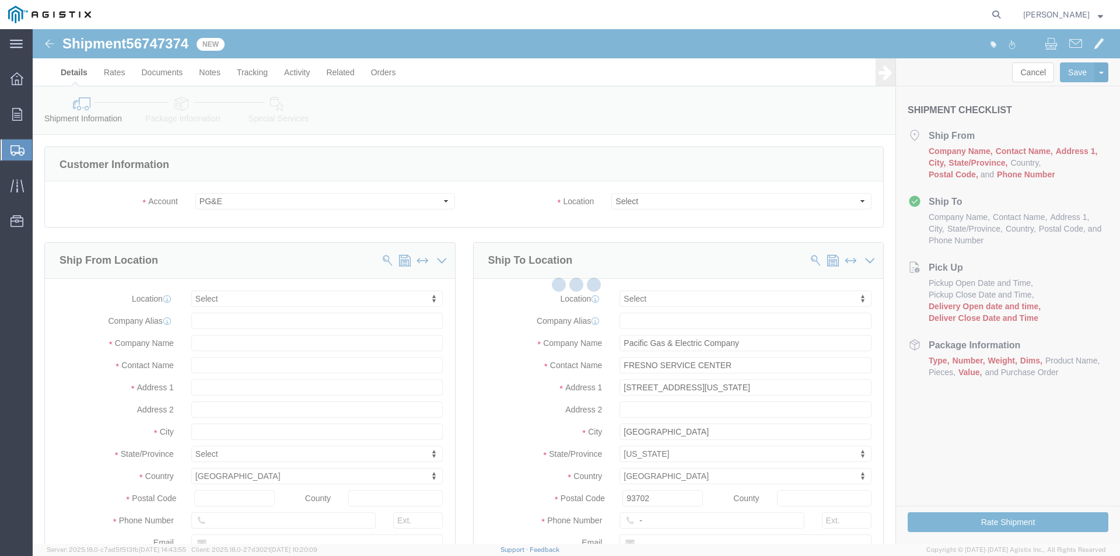
select select
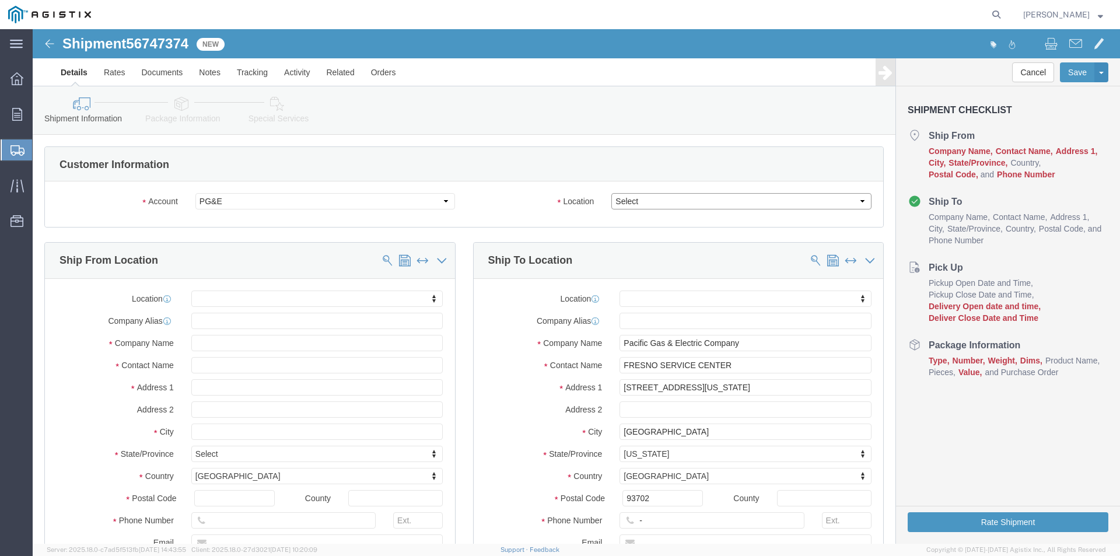
click select "Select All Others [GEOGRAPHIC_DATA] [GEOGRAPHIC_DATA] [GEOGRAPHIC_DATA] [GEOGRA…"
select select "23082"
click select "Select All Others [GEOGRAPHIC_DATA] [GEOGRAPHIC_DATA] [GEOGRAPHIC_DATA] [GEOGRA…"
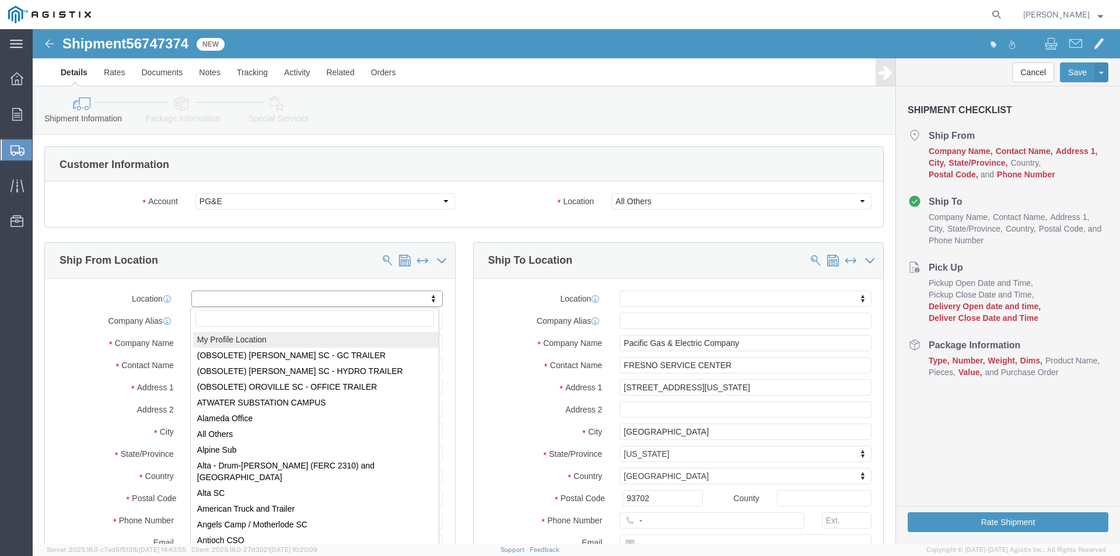
select select "MYPROFILE"
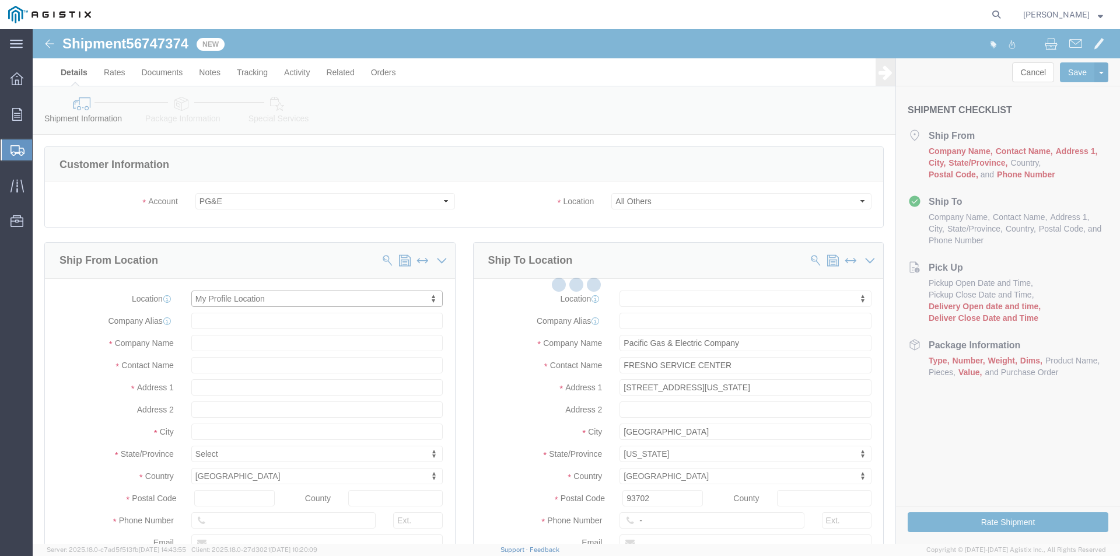
select select "CA"
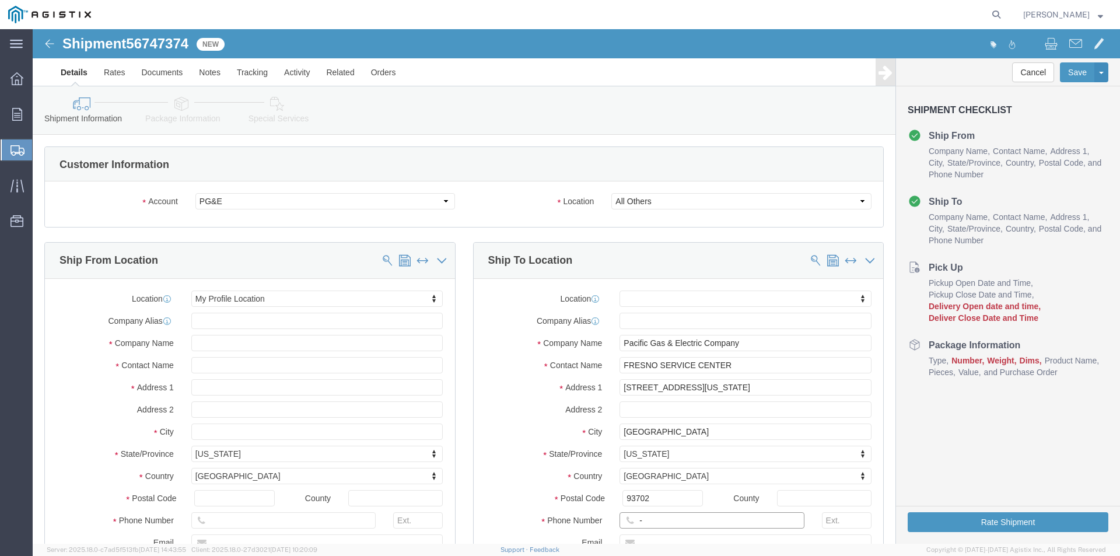
click input "-"
click input "text"
type input "[PHONE_NUMBER]"
click label "Country"
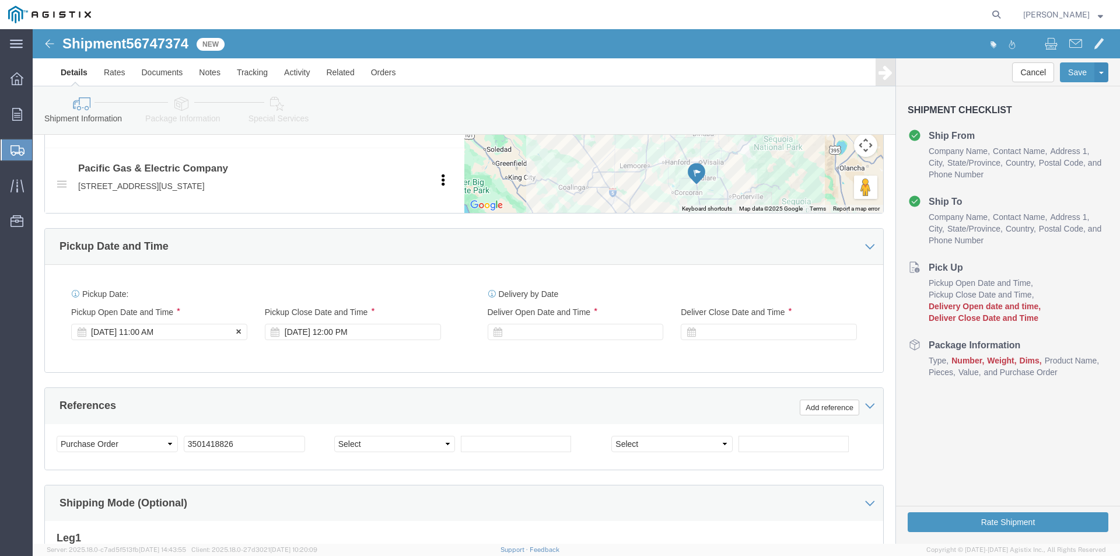
click div "[DATE] 11:00 AM"
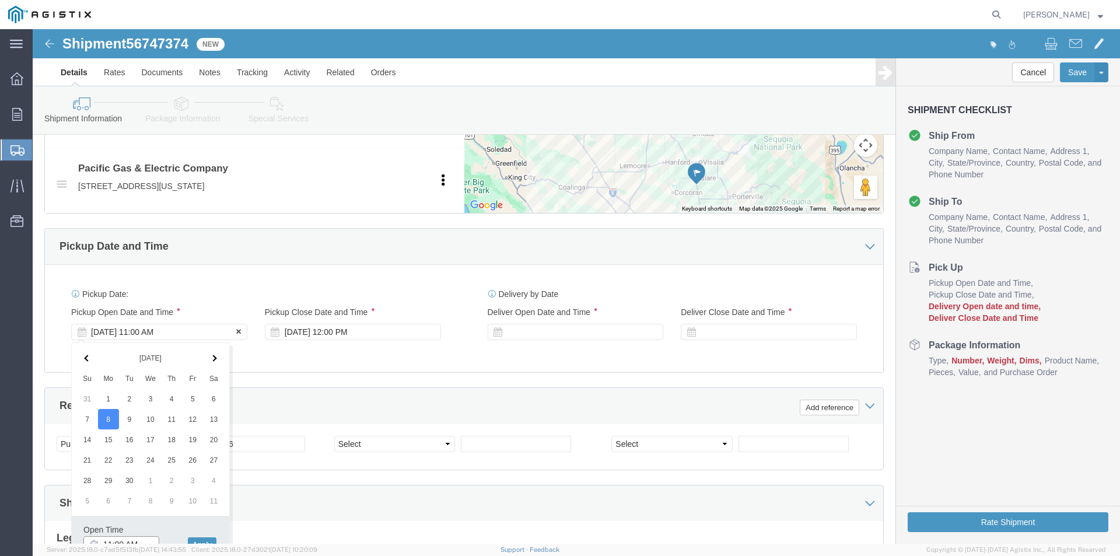
scroll to position [592, 0]
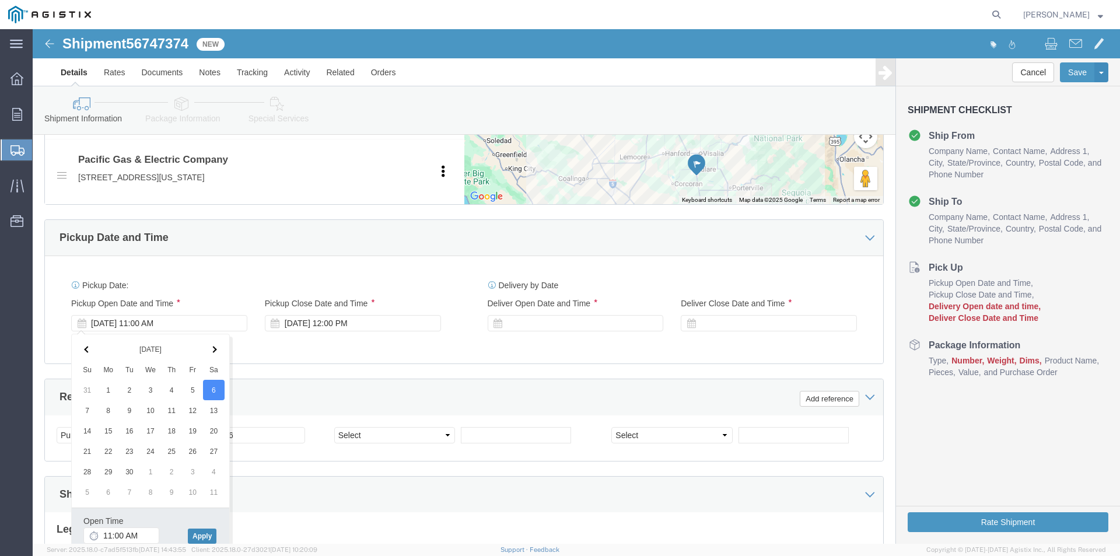
click button "Apply"
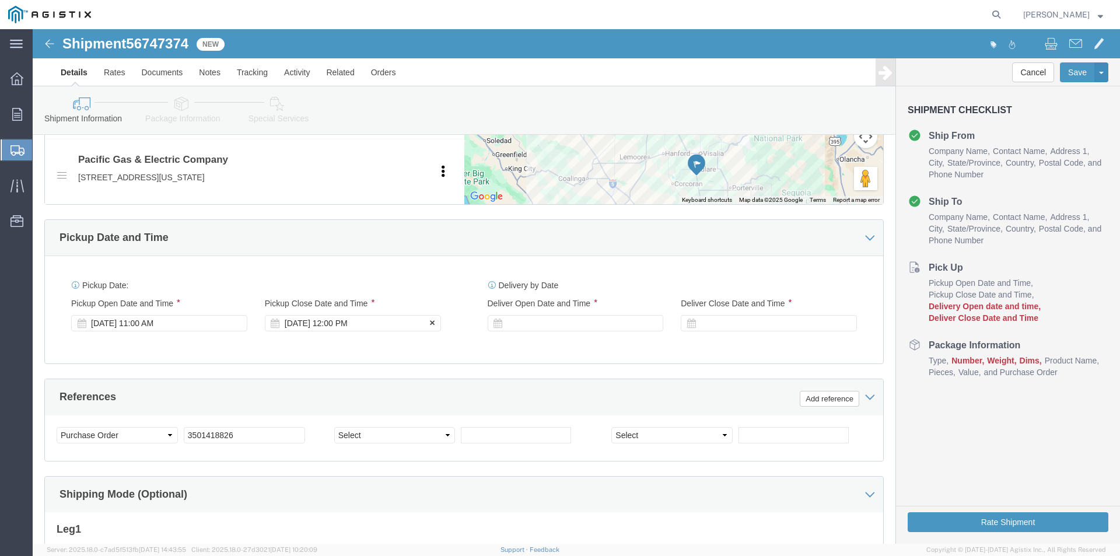
click div "[DATE] 12:00 PM"
click button "Apply"
click div
click button "Apply"
click div
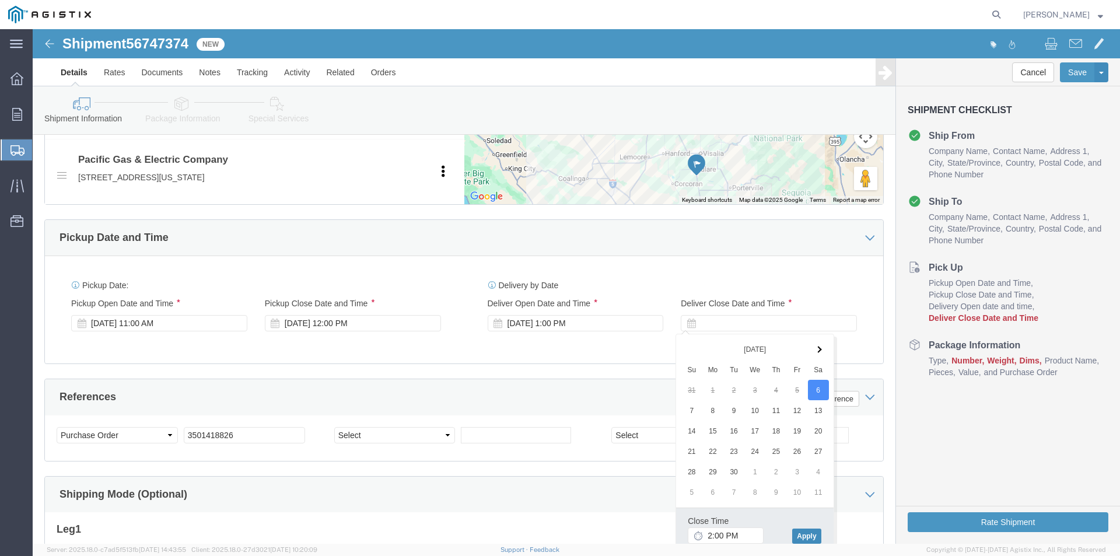
drag, startPoint x: 766, startPoint y: 508, endPoint x: 772, endPoint y: 504, distance: 6.6
click button "Apply"
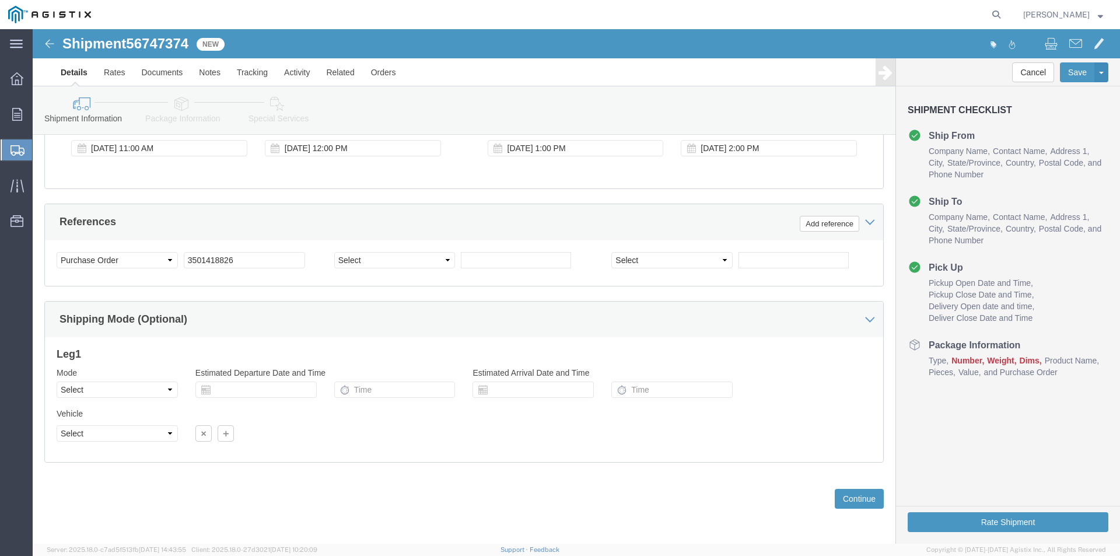
scroll to position [767, 0]
click button "Continue"
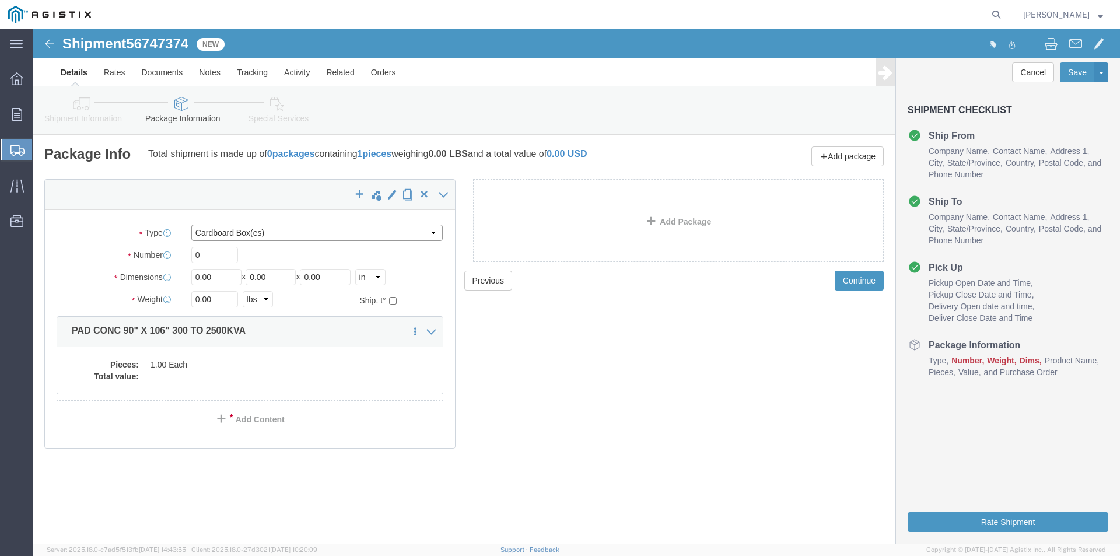
click select "Select Bulk Bundle(s) Cardboard Box(es) Carton(s) Crate(s) Drum(s) (Fiberboard)…"
select select "NKCR"
click select "Select Bulk Bundle(s) Cardboard Box(es) Carton(s) Crate(s) Drum(s) (Fiberboard)…"
drag, startPoint x: 188, startPoint y: 235, endPoint x: 188, endPoint y: 227, distance: 8.2
click div "Package Type Select Bulk Bundle(s) Cardboard Box(es) Carton(s) Crate(s) Drum(s)…"
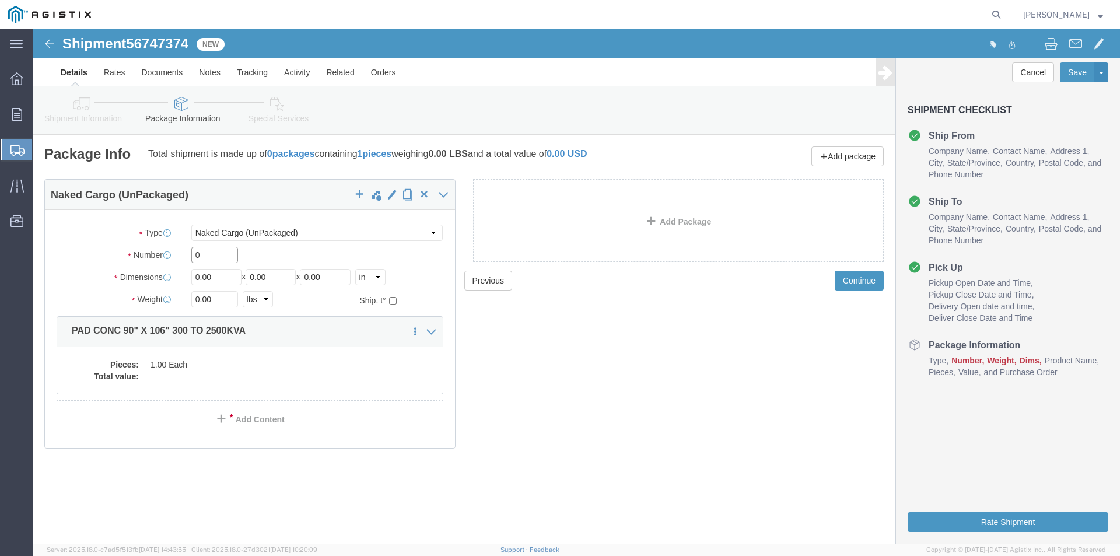
click input "0"
type input "01"
click div "01"
drag, startPoint x: 197, startPoint y: 249, endPoint x: 148, endPoint y: 252, distance: 48.5
click div "Length 0.00 x Width 0.00 x Height 0.00 Select cm ft in"
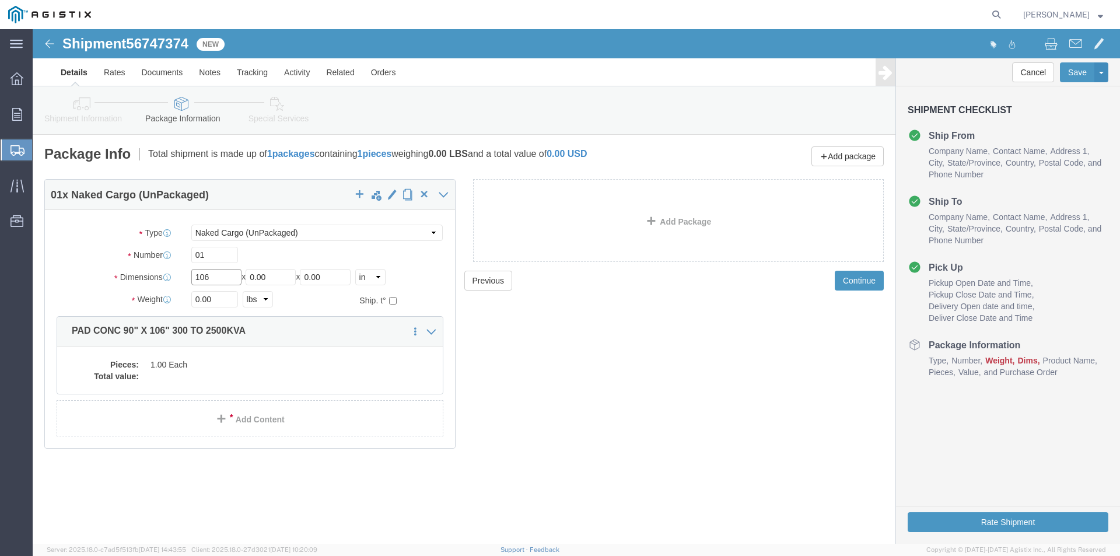
type input "106"
drag, startPoint x: 245, startPoint y: 250, endPoint x: 145, endPoint y: 237, distance: 101.1
click div "Package Type Select Bulk Bundle(s) Cardboard Box(es) Carton(s) Crate(s) Drum(s)…"
type input "90"
drag, startPoint x: 307, startPoint y: 247, endPoint x: 225, endPoint y: 253, distance: 81.8
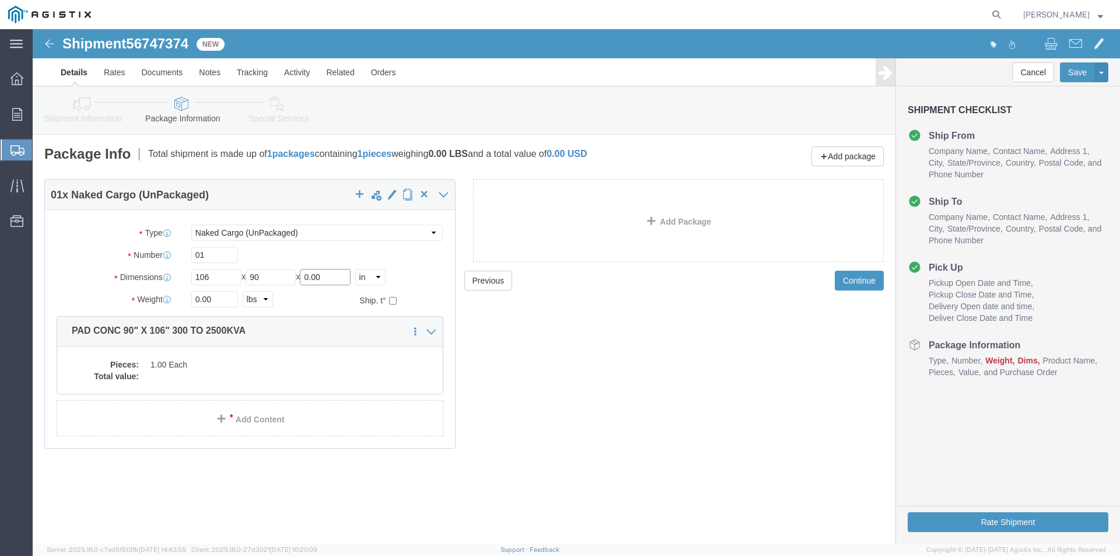
click div "Length 106 x Width 90 x Height 0.00 Select cm ft in"
type input "06"
drag, startPoint x: 183, startPoint y: 269, endPoint x: 118, endPoint y: 264, distance: 65.6
click div "Weight 0.00 Select kgs lbs Ship. t°"
type input "4700"
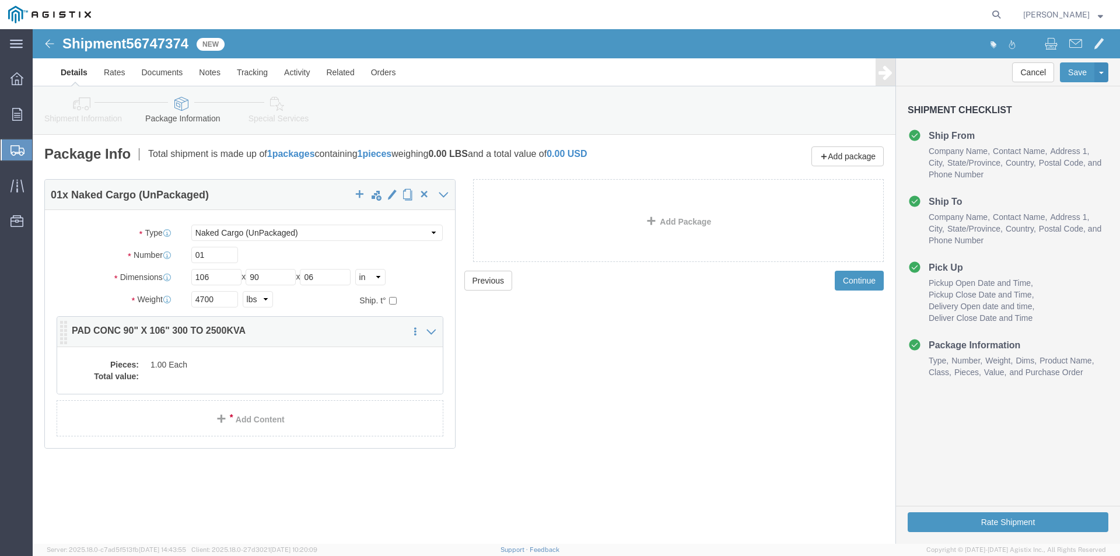
click dd "1.00 Each"
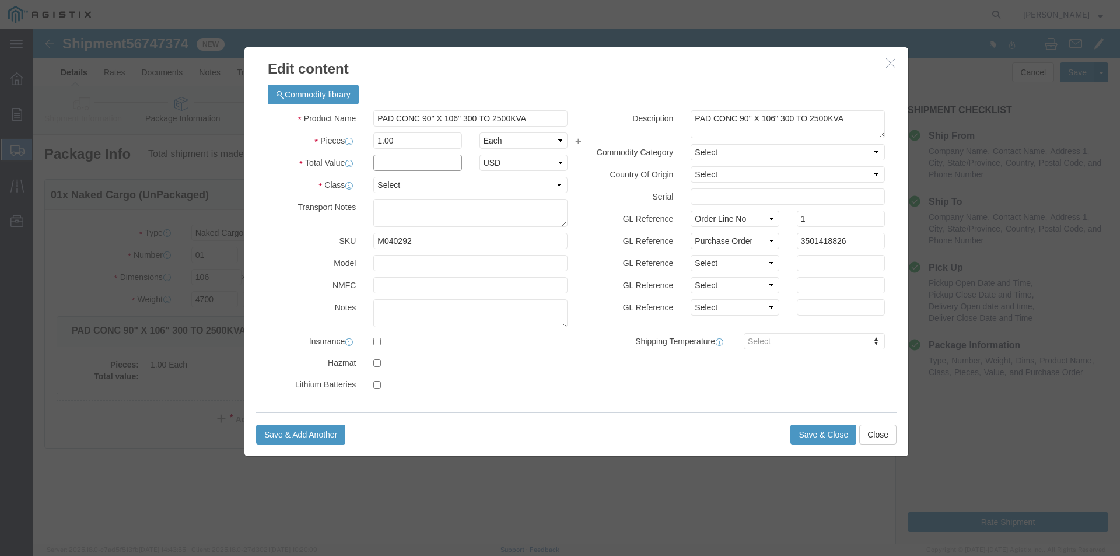
click input "text"
type input "1"
drag, startPoint x: 500, startPoint y: 61, endPoint x: 478, endPoint y: 79, distance: 28.6
click div "Commodity library"
click select "Select 50 55 60 65 70 85 92.5 100 125 175 250 300 400"
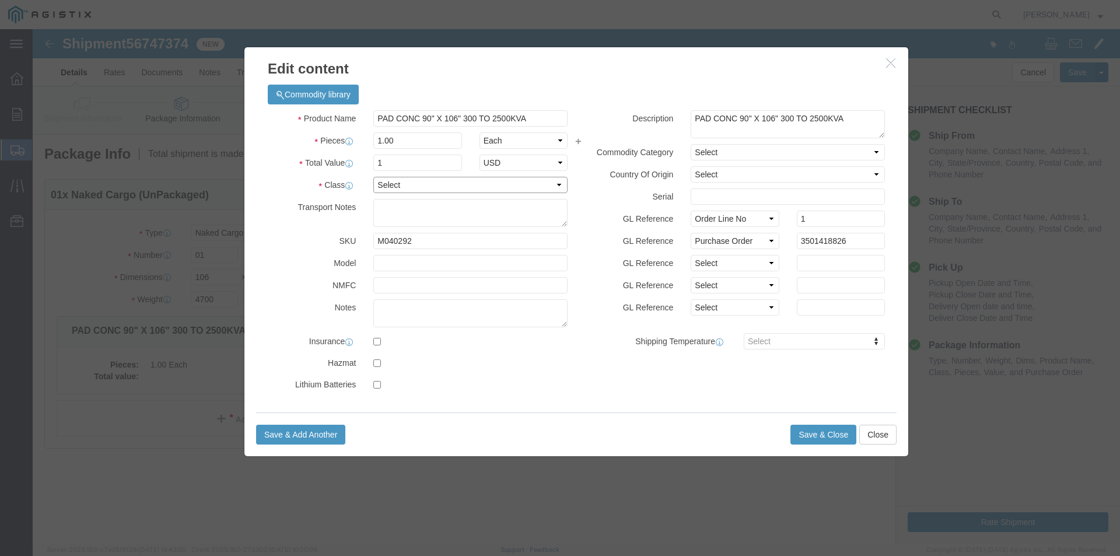
select select "55"
click select "Select 50 55 60 65 70 85 92.5 100 125 175 250 300 400"
click button "Save & Close"
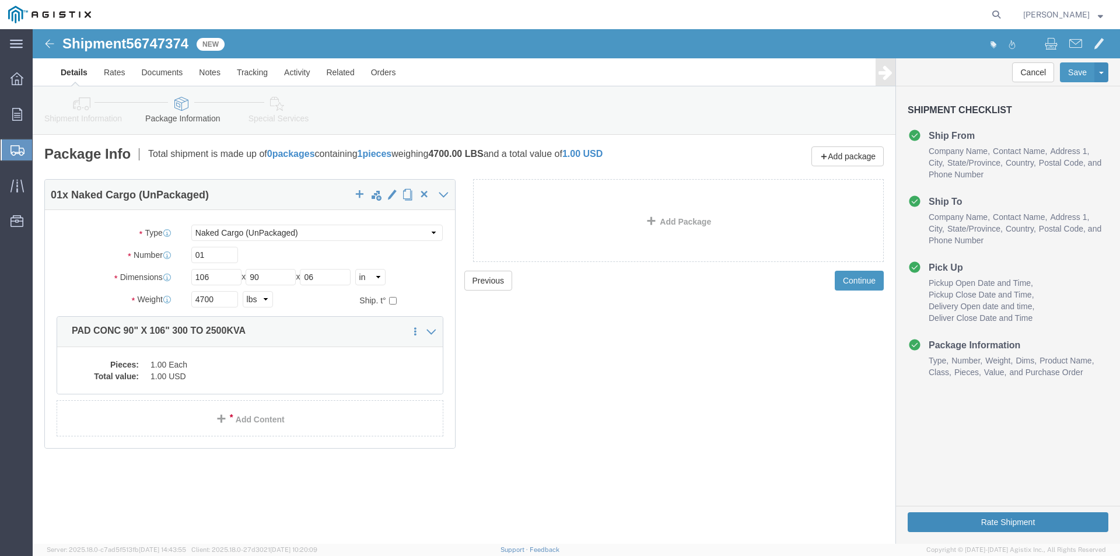
click button "Rate Shipment"
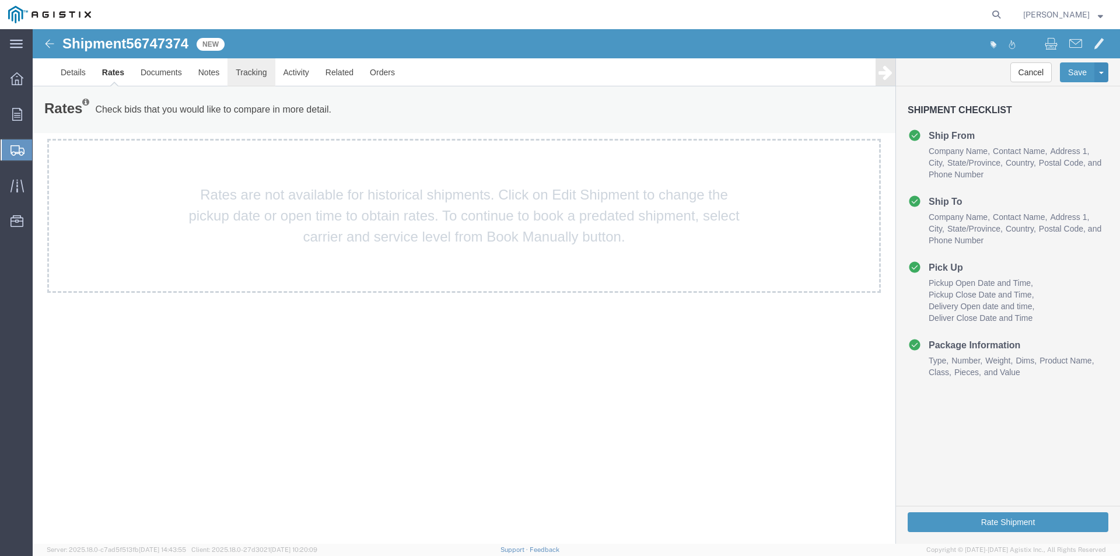
click at [253, 75] on link "Tracking" at bounding box center [250, 72] width 47 height 28
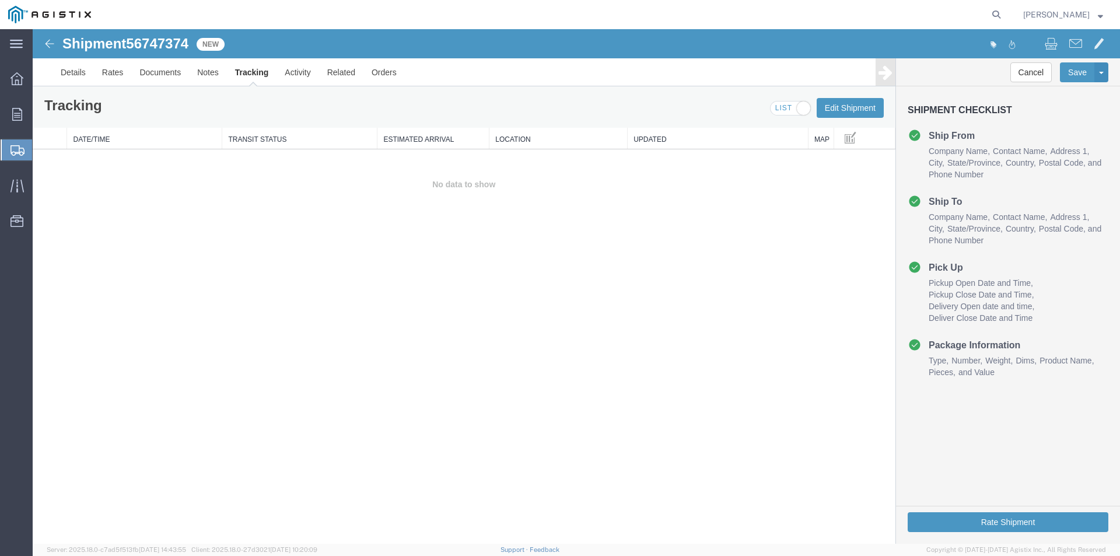
click at [52, 39] on img at bounding box center [50, 44] width 14 height 14
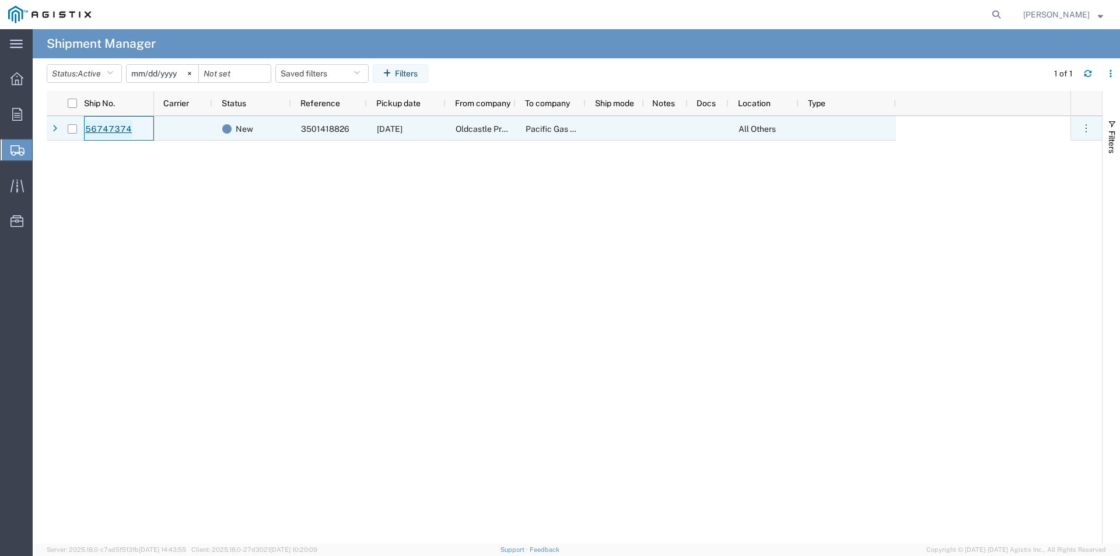
click at [114, 127] on link "56747374" at bounding box center [109, 129] width 48 height 19
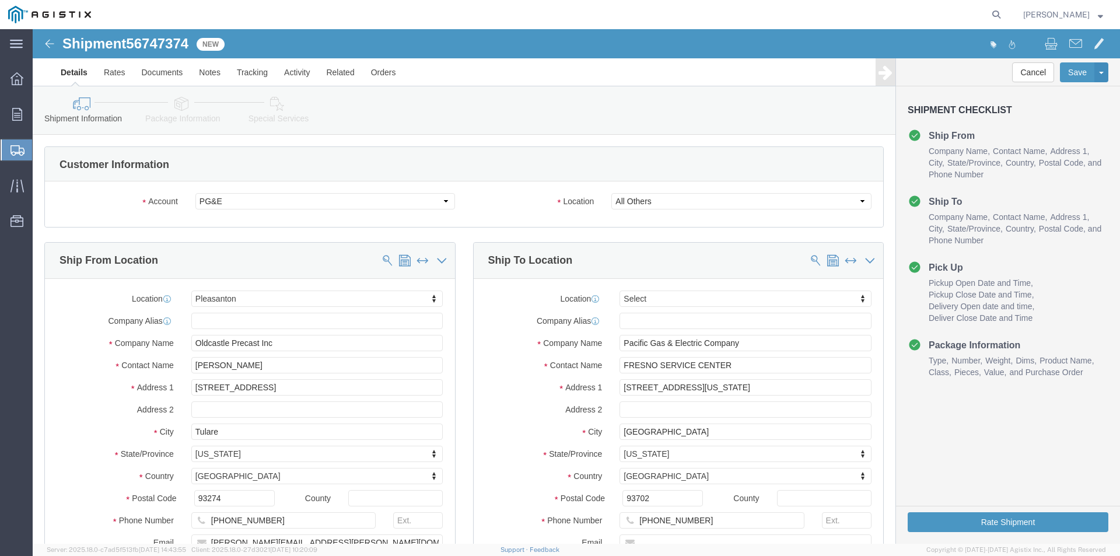
select select "22122"
select select
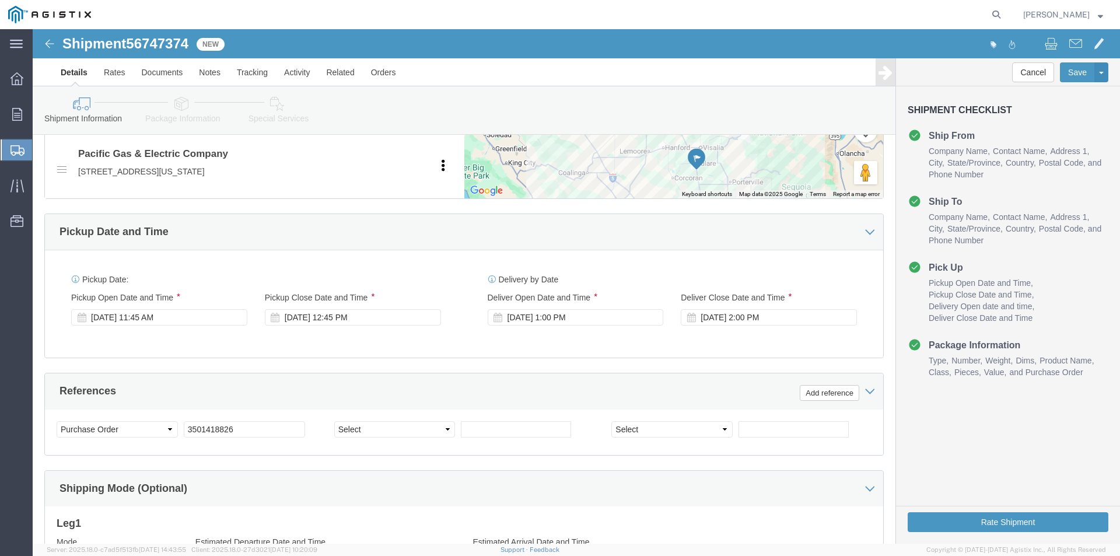
scroll to position [592, 0]
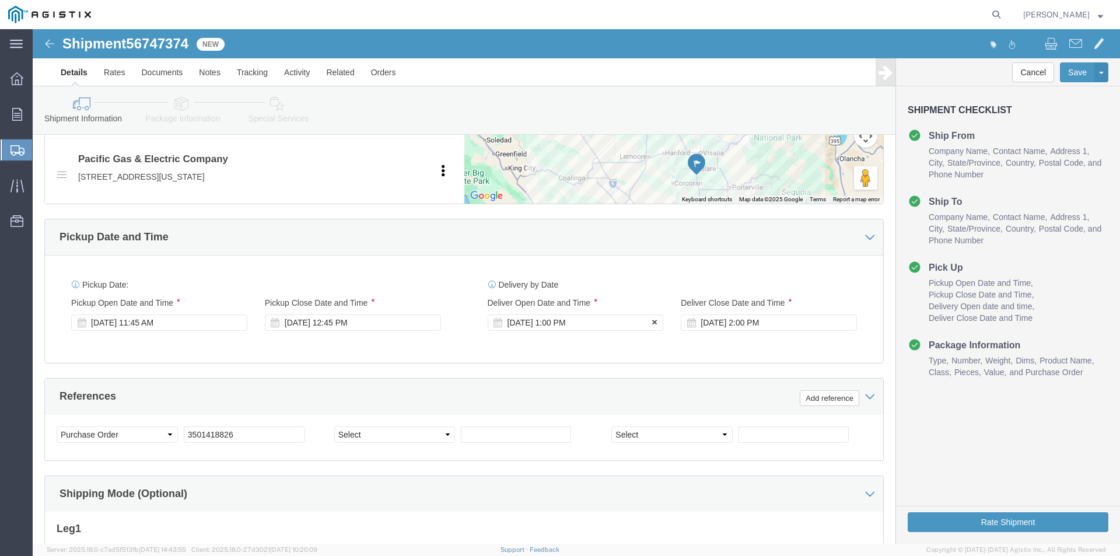
click div "[DATE] 1:00 PM"
click button "Apply"
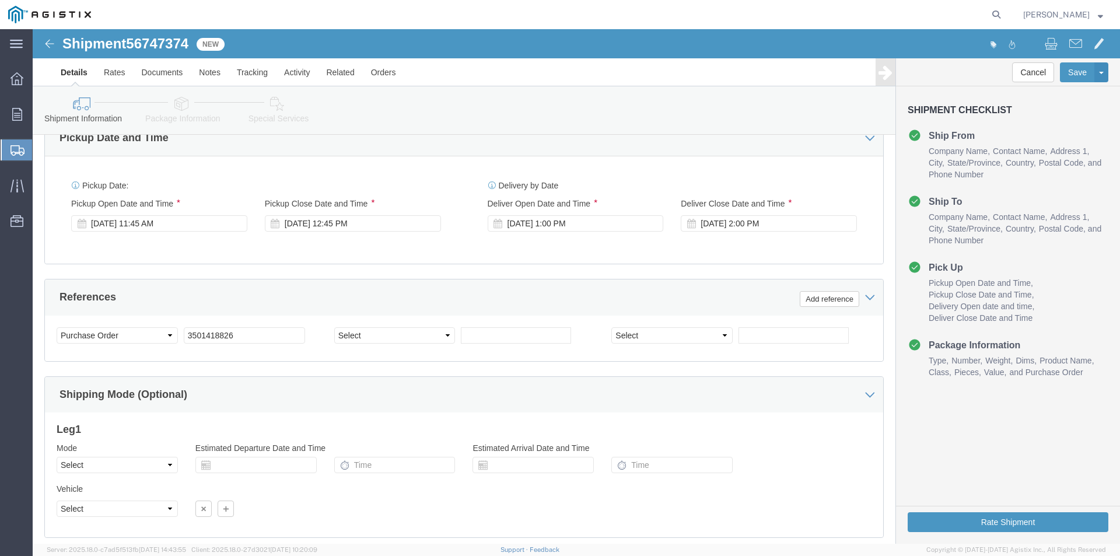
scroll to position [767, 0]
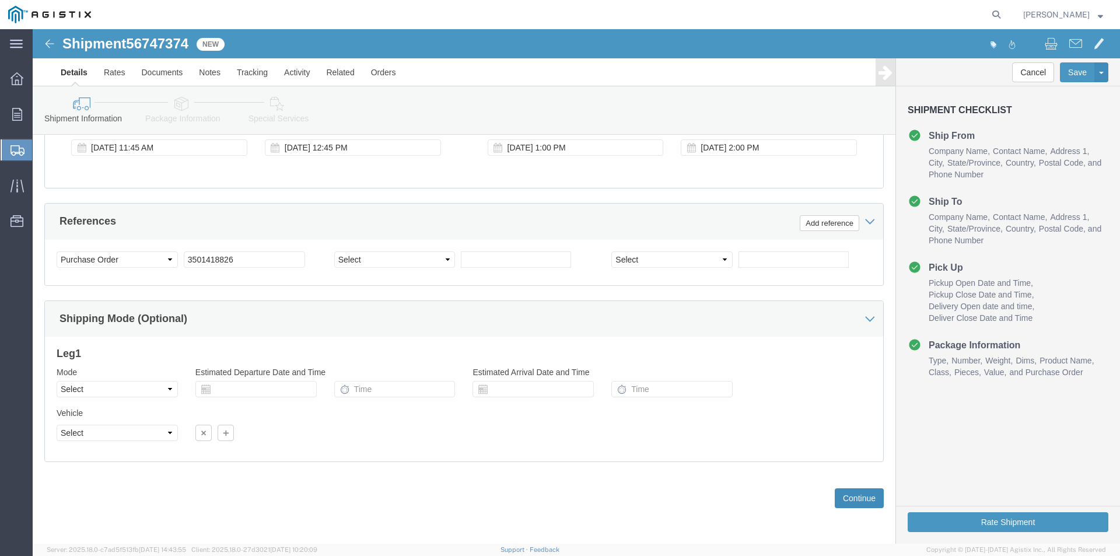
click button "Continue"
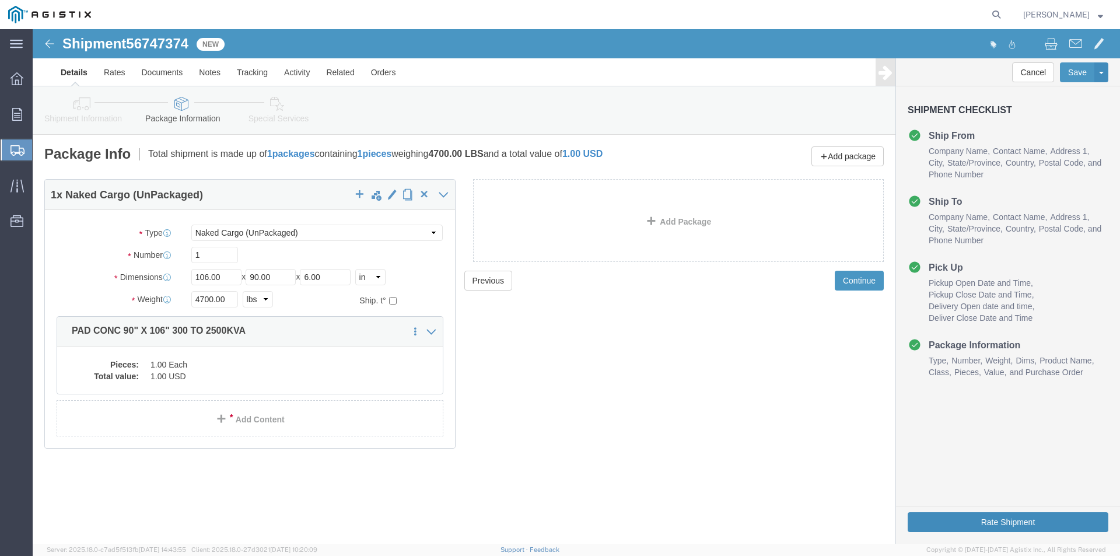
click button "Rate Shipment"
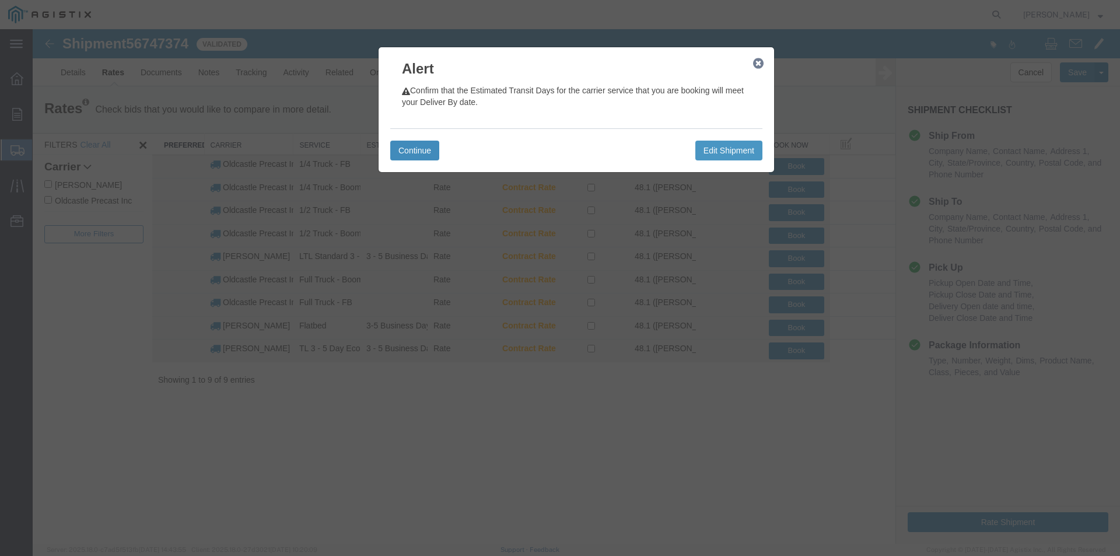
click at [427, 149] on button "Continue" at bounding box center [414, 151] width 49 height 20
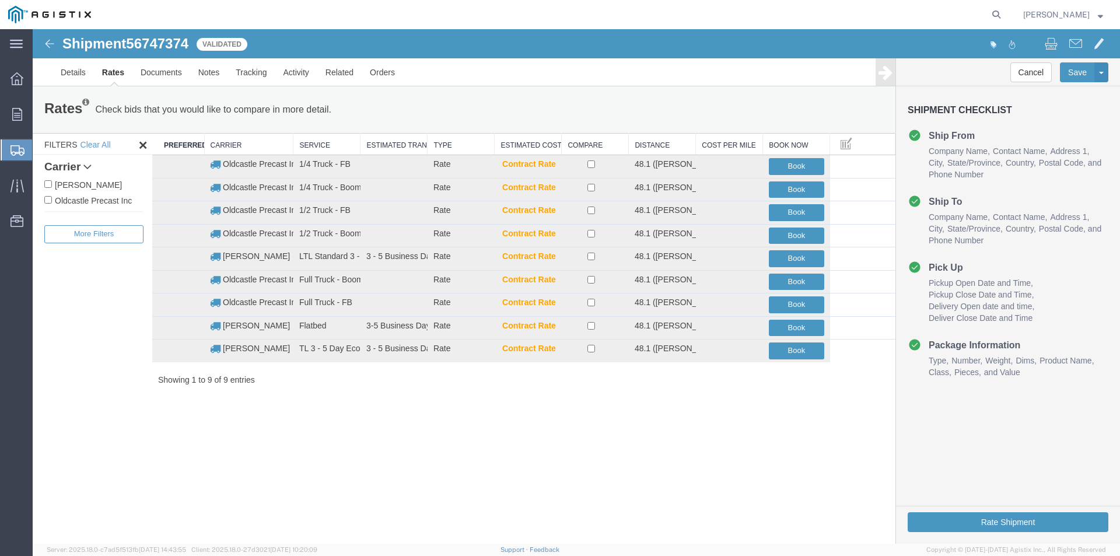
click at [97, 201] on label "Oldcastle Precast Inc" at bounding box center [93, 200] width 99 height 13
click at [52, 201] on input "Oldcastle Precast Inc" at bounding box center [48, 200] width 8 height 8
checkbox input "true"
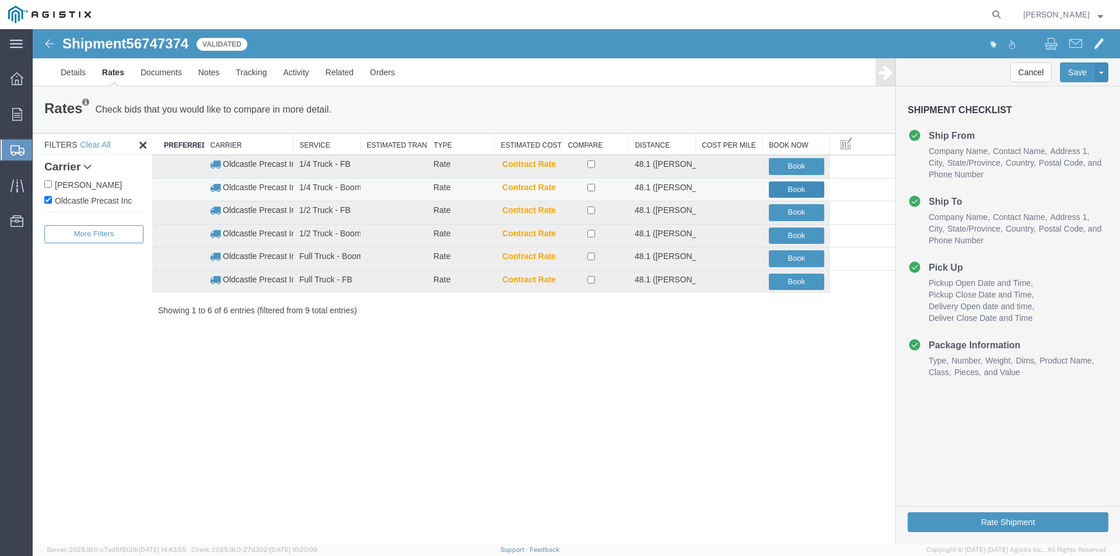
click at [779, 190] on button "Book" at bounding box center [796, 189] width 55 height 17
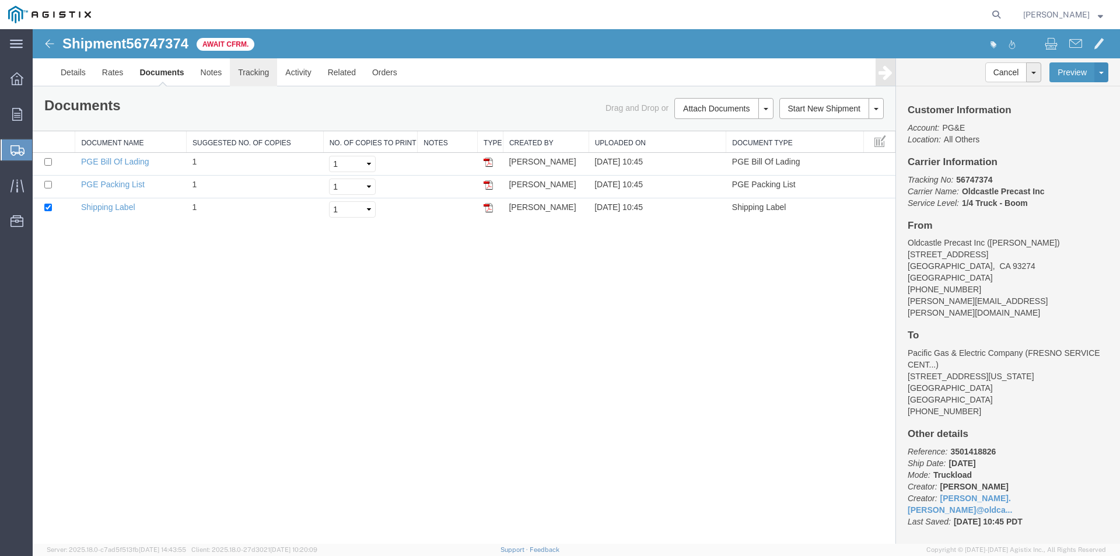
click at [246, 74] on link "Tracking" at bounding box center [253, 72] width 47 height 28
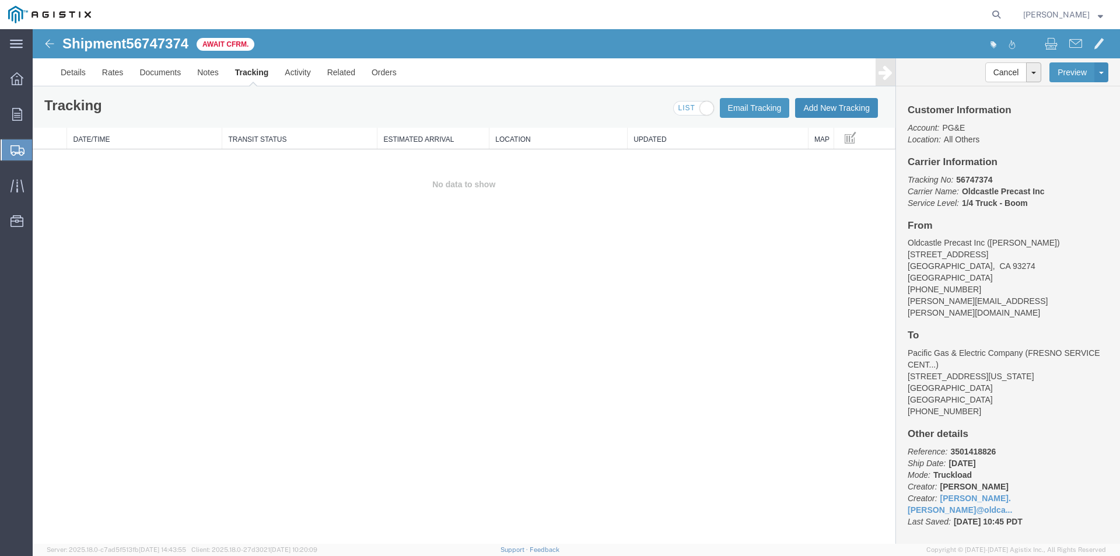
click at [837, 103] on button "Add New Tracking" at bounding box center [836, 108] width 83 height 20
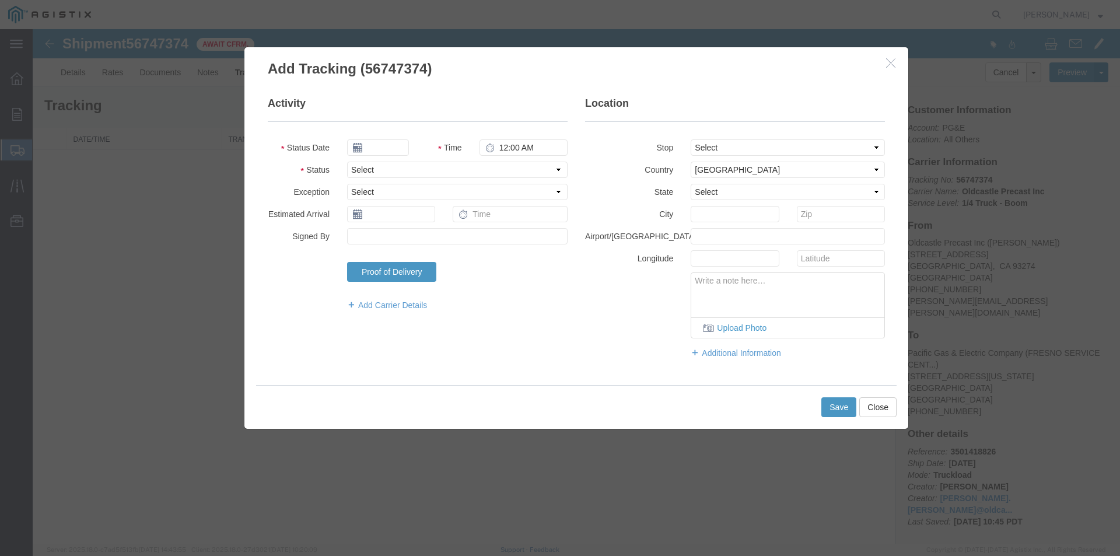
type input "[DATE]"
type input "11:00 AM"
click at [384, 171] on select "Select Arrival Notice Available Arrival Notice Imported Arrive at Delivery Loca…" at bounding box center [457, 170] width 220 height 16
select select "DELIVRED"
click at [347, 162] on select "Select Arrival Notice Available Arrival Notice Imported Arrive at Delivery Loca…" at bounding box center [457, 170] width 220 height 16
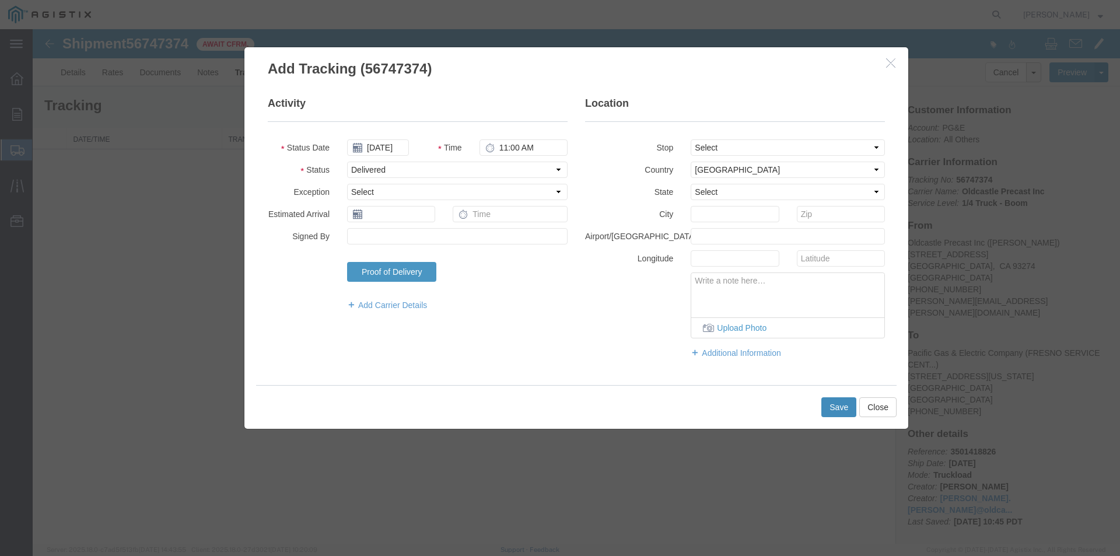
click at [838, 402] on button "Save" at bounding box center [838, 407] width 35 height 20
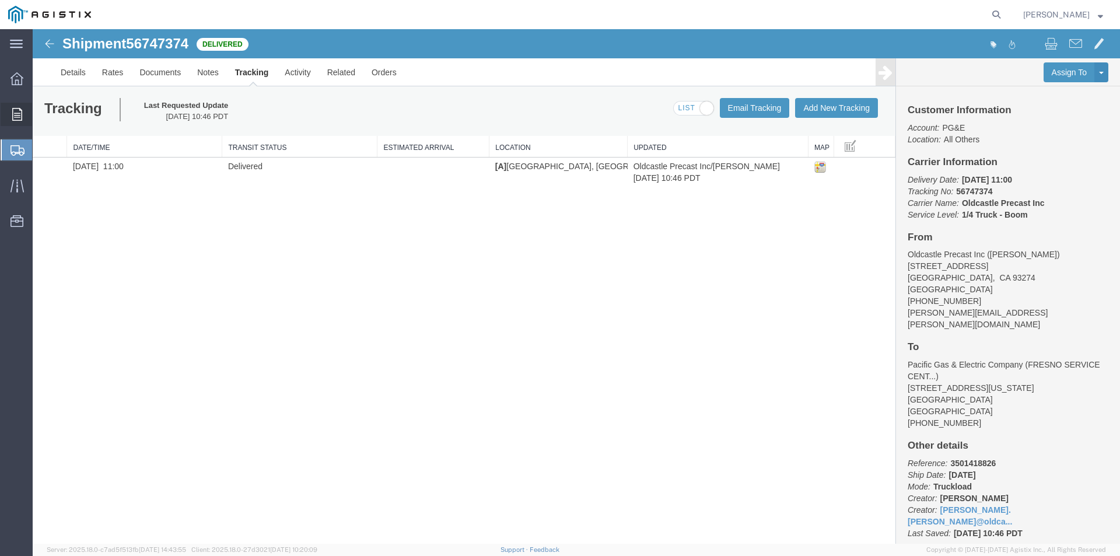
click at [17, 113] on icon at bounding box center [17, 114] width 10 height 13
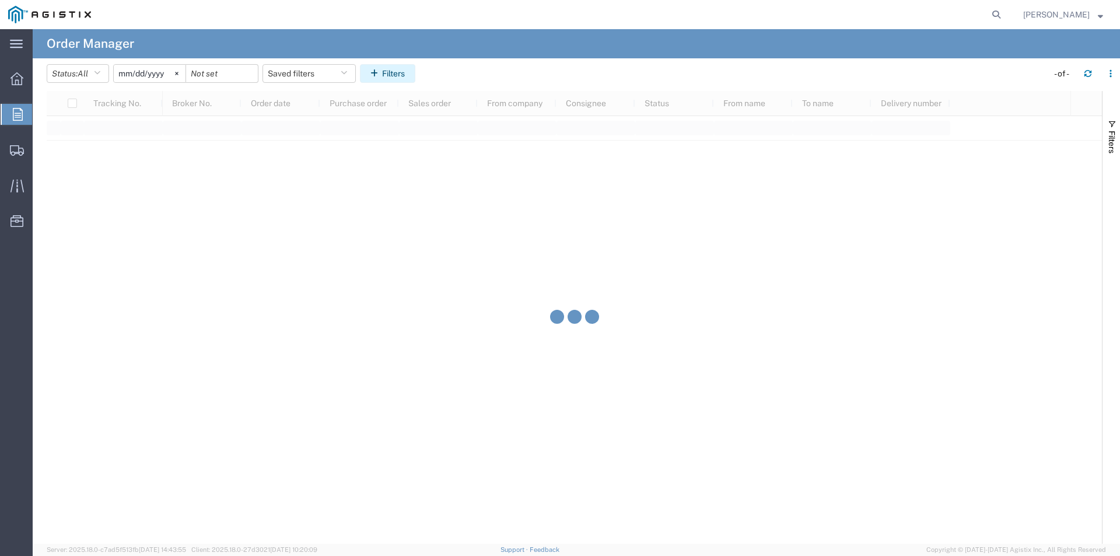
click at [381, 71] on icon "button" at bounding box center [376, 73] width 12 height 8
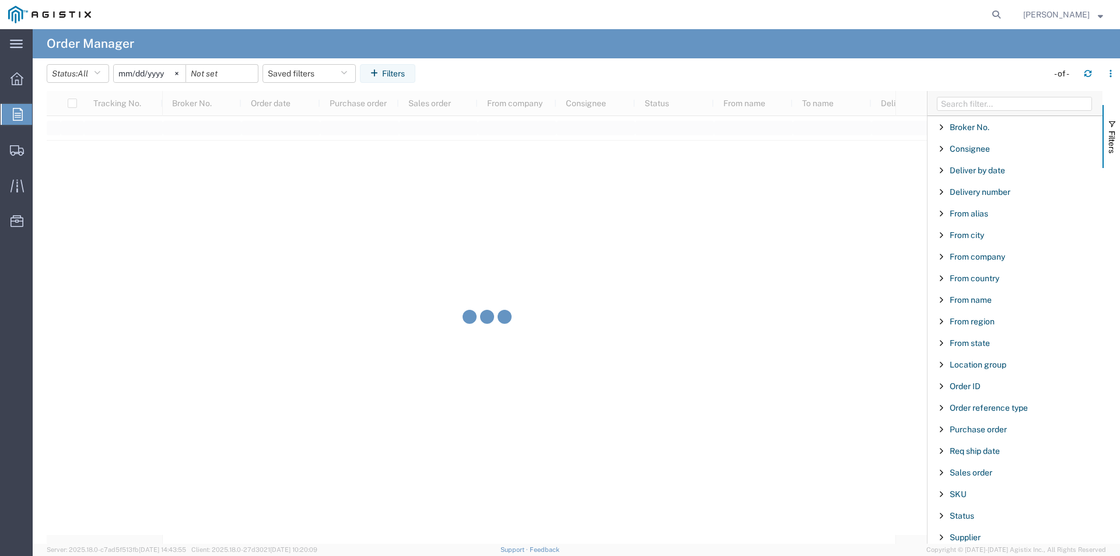
click at [986, 434] on div "Purchase order" at bounding box center [1014, 429] width 175 height 21
click at [983, 476] on input "Filter Value" at bounding box center [1018, 478] width 153 height 14
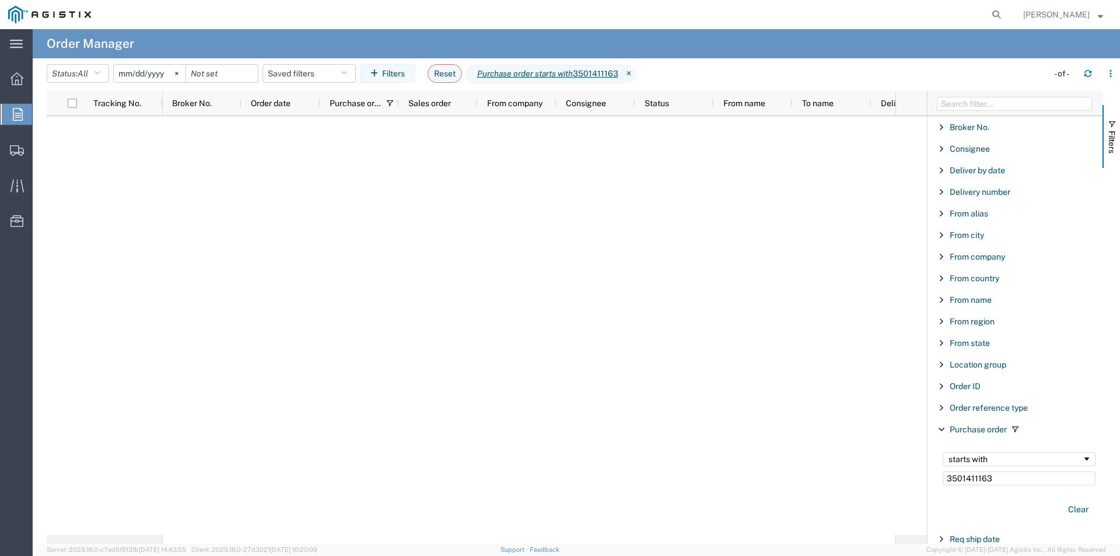
type input "3501411163"
click at [160, 73] on input "[DATE]" at bounding box center [150, 73] width 72 height 17
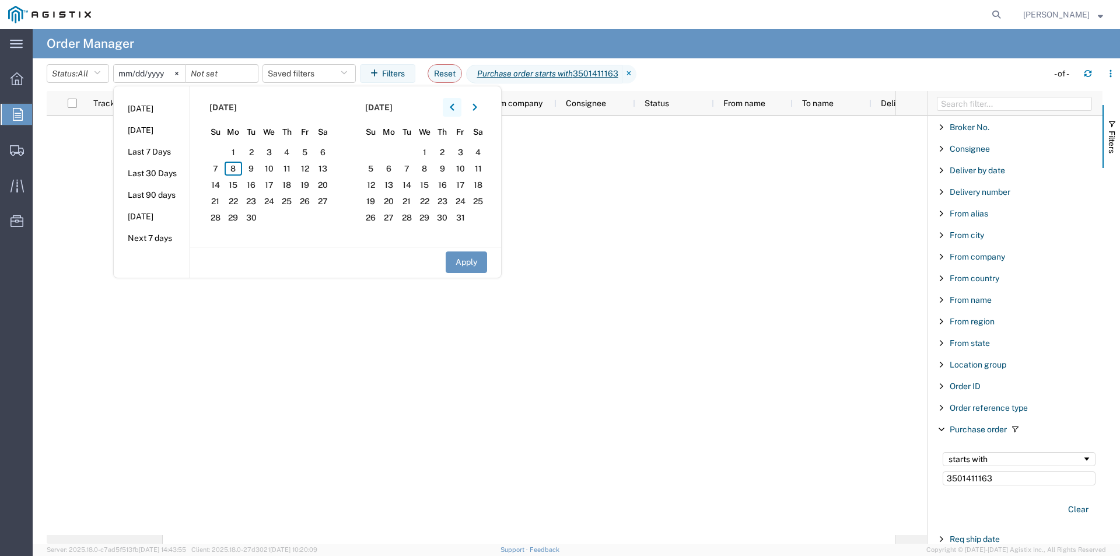
click at [454, 106] on icon "button" at bounding box center [452, 107] width 5 height 8
click at [328, 149] on span "7" at bounding box center [323, 152] width 18 height 14
click at [476, 271] on button "Apply" at bounding box center [466, 262] width 41 height 22
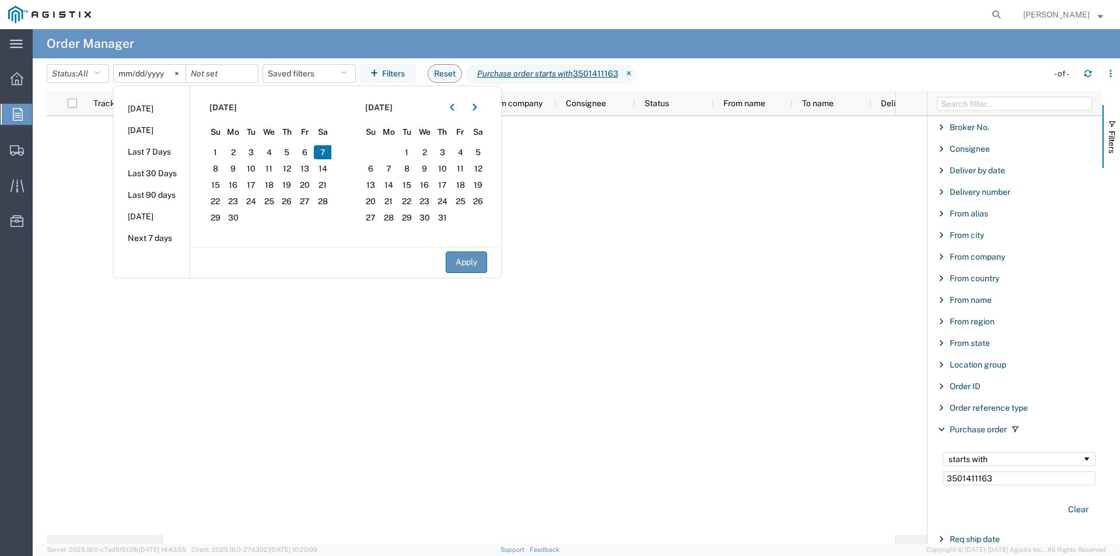
type input "[DATE]"
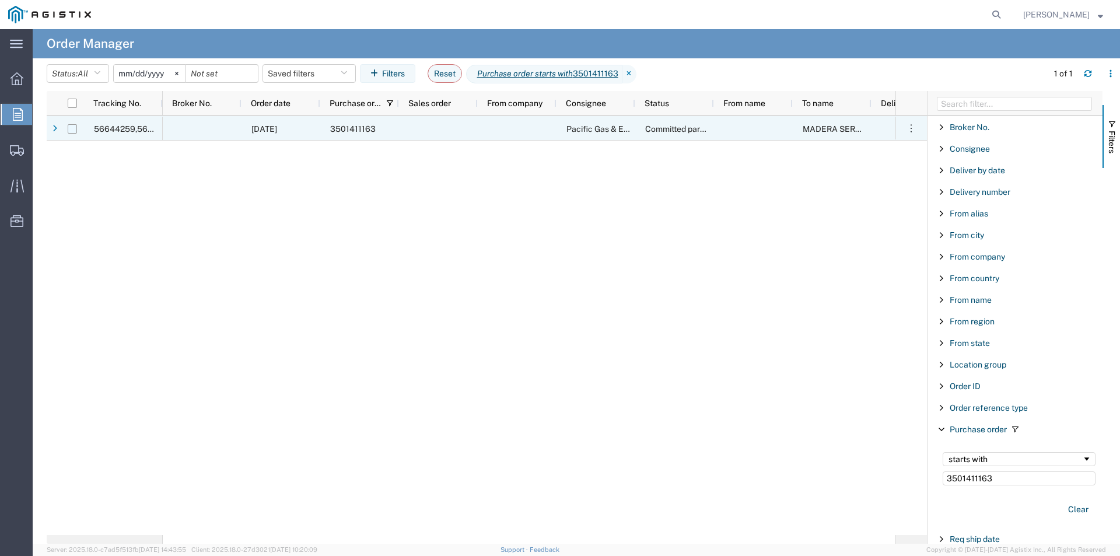
click at [72, 125] on input "Press Space to toggle row selection (unchecked)" at bounding box center [72, 128] width 9 height 9
checkbox input "true"
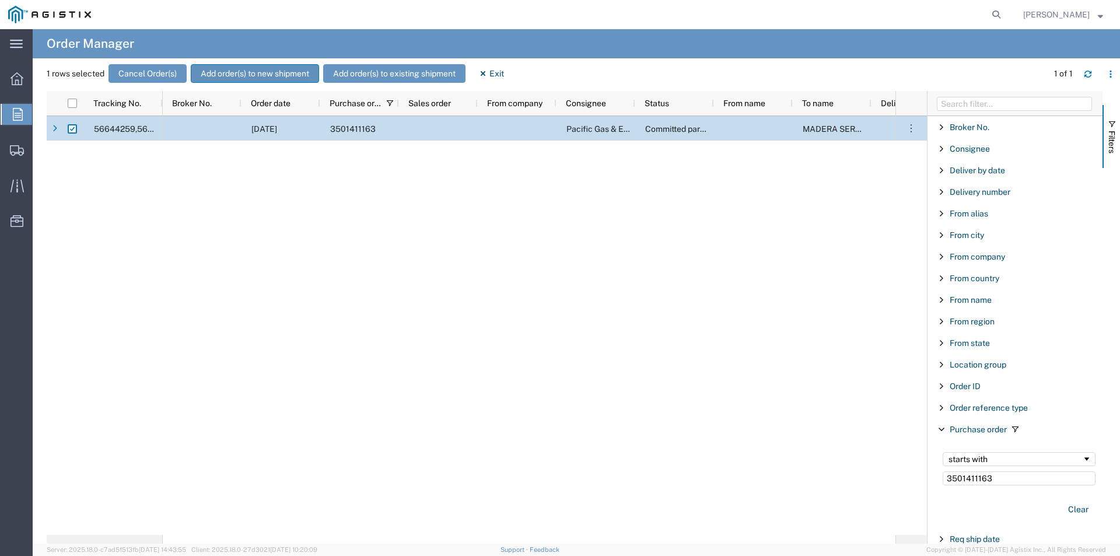
click at [295, 73] on button "Add order(s) to new shipment" at bounding box center [255, 73] width 128 height 19
